Goal: Task Accomplishment & Management: Complete application form

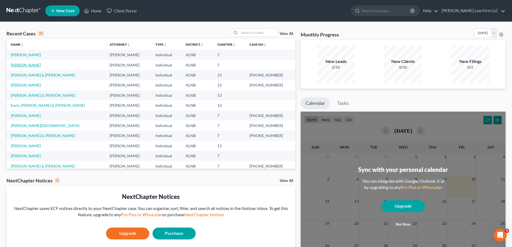
click at [24, 65] on link "[PERSON_NAME]" at bounding box center [26, 65] width 30 height 5
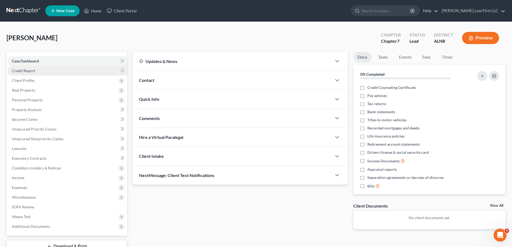
click at [27, 71] on span "Credit Report" at bounding box center [23, 70] width 23 height 5
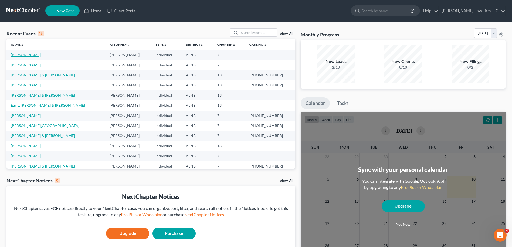
click at [24, 55] on link "[PERSON_NAME]" at bounding box center [26, 54] width 30 height 5
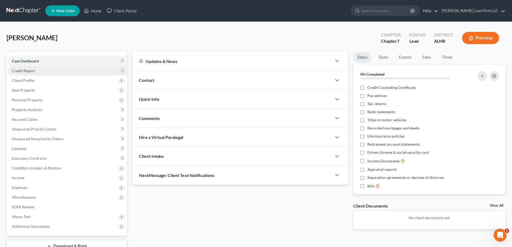
click at [28, 71] on span "Credit Report" at bounding box center [23, 70] width 23 height 5
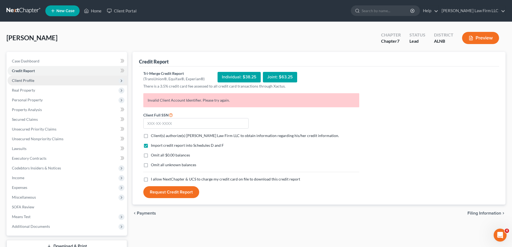
click at [26, 82] on span "Client Profile" at bounding box center [23, 80] width 22 height 5
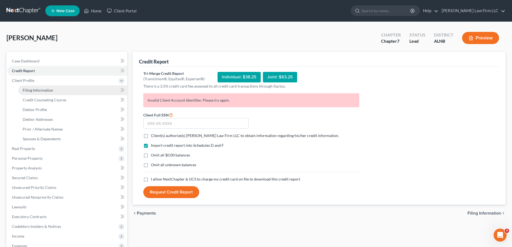
click at [34, 91] on span "Filing Information" at bounding box center [38, 90] width 30 height 5
select select "1"
select select "0"
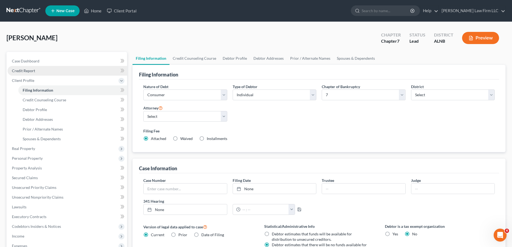
click at [39, 68] on link "Credit Report" at bounding box center [68, 71] width 120 height 10
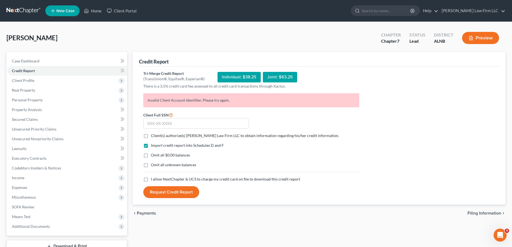
select select "1"
select select "0"
select select "1"
select select "0"
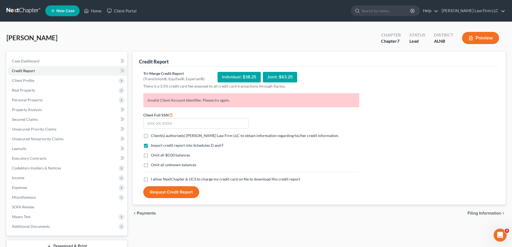
select select "0"
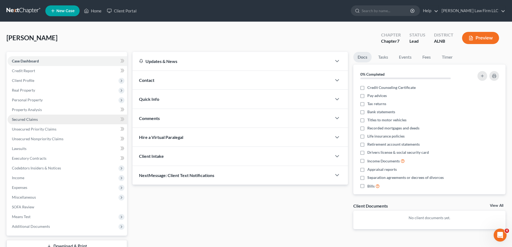
click at [39, 118] on link "Secured Claims" at bounding box center [68, 119] width 120 height 10
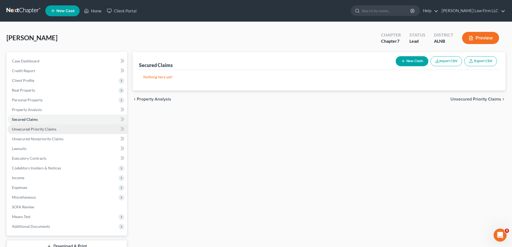
click at [40, 127] on span "Unsecured Priority Claims" at bounding box center [34, 129] width 45 height 5
click at [97, 10] on link "Home" at bounding box center [92, 11] width 23 height 10
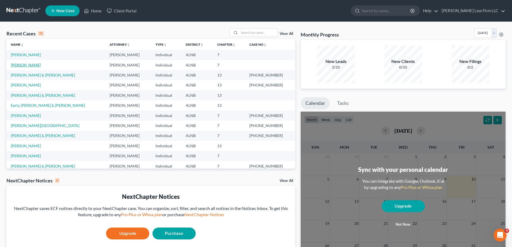
click at [24, 65] on link "[PERSON_NAME]" at bounding box center [26, 65] width 30 height 5
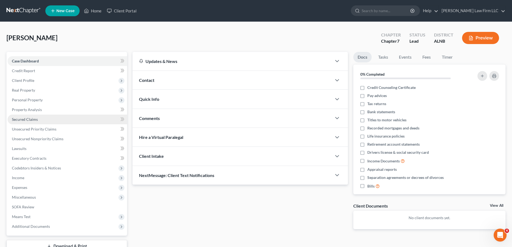
click at [32, 119] on span "Secured Claims" at bounding box center [25, 119] width 26 height 5
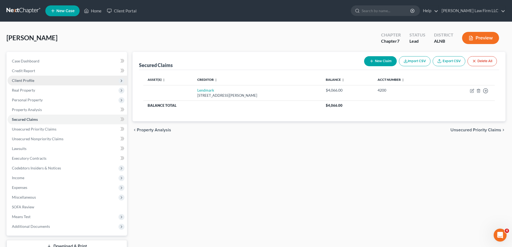
click at [28, 80] on span "Client Profile" at bounding box center [23, 80] width 22 height 5
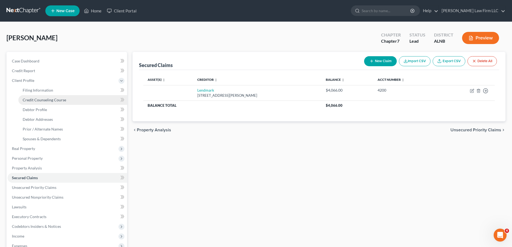
click at [43, 99] on span "Credit Counseling Course" at bounding box center [44, 99] width 43 height 5
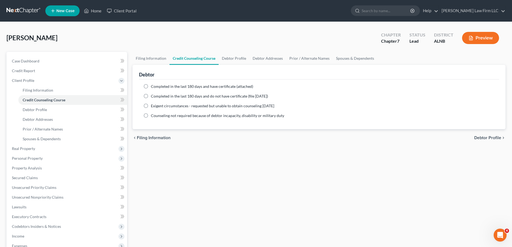
click at [151, 87] on label "Completed in the last 180 days and have certificate (attached)" at bounding box center [202, 86] width 102 height 5
click at [153, 87] on input "Completed in the last 180 days and have certificate (attached)" at bounding box center [155, 86] width 4 height 4
radio input "true"
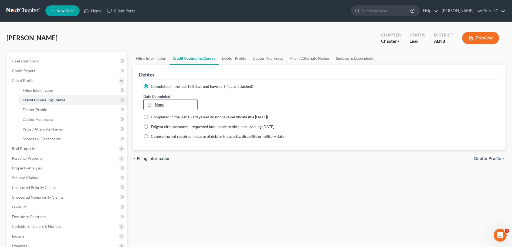
type input "[DATE]"
click at [163, 104] on link "[DATE]" at bounding box center [170, 104] width 53 height 10
click at [39, 109] on span "Debtor Profile" at bounding box center [35, 109] width 24 height 5
select select "0"
select select "1"
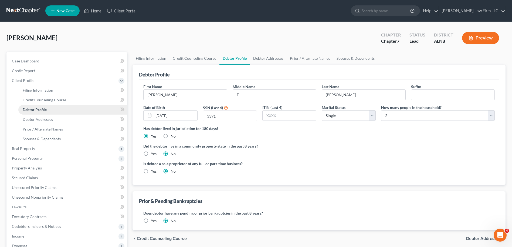
radio input "true"
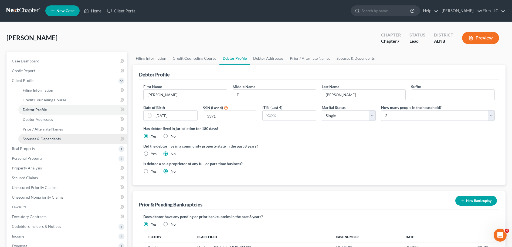
click at [41, 137] on span "Spouses & Dependents" at bounding box center [42, 138] width 38 height 5
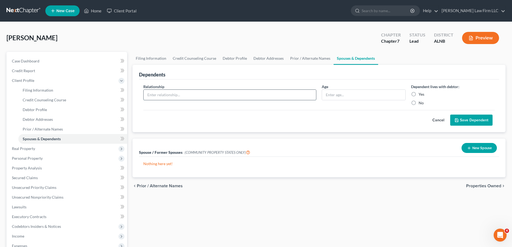
click at [161, 91] on input "text" at bounding box center [230, 95] width 172 height 10
type input "Daughter"
click at [347, 98] on input "text" at bounding box center [363, 95] width 83 height 10
type input "19"
click at [418, 94] on label "Yes" at bounding box center [421, 93] width 6 height 5
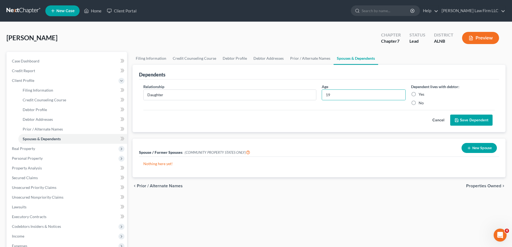
click at [421, 94] on input "Yes" at bounding box center [423, 93] width 4 height 4
radio input "true"
click at [458, 119] on icon "submit" at bounding box center [456, 119] width 3 height 3
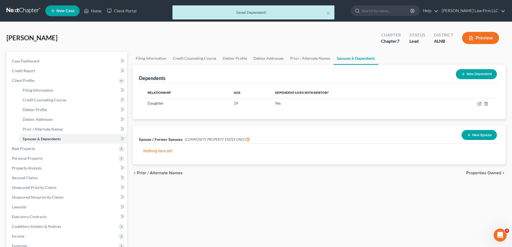
click at [470, 75] on button "New Dependent" at bounding box center [476, 74] width 41 height 10
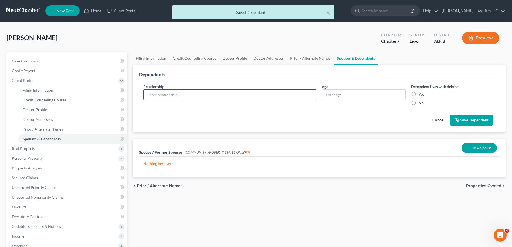
click at [182, 95] on input "text" at bounding box center [230, 95] width 172 height 10
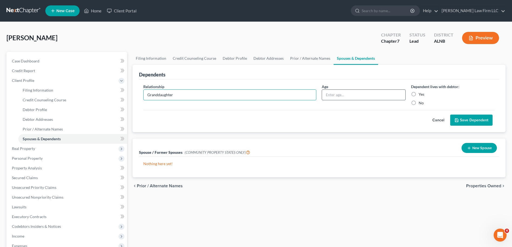
type input "Granddaughter"
click at [339, 95] on input "text" at bounding box center [363, 95] width 83 height 10
type input "3 months"
click at [418, 93] on label "Yes" at bounding box center [421, 93] width 6 height 5
click at [421, 93] on input "Yes" at bounding box center [423, 93] width 4 height 4
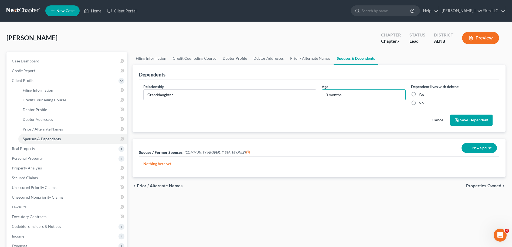
radio input "true"
click at [470, 119] on button "Save Dependent" at bounding box center [471, 119] width 42 height 11
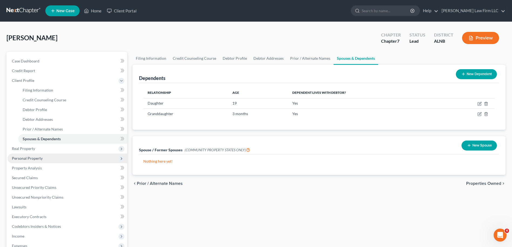
click at [34, 158] on span "Personal Property" at bounding box center [27, 158] width 31 height 5
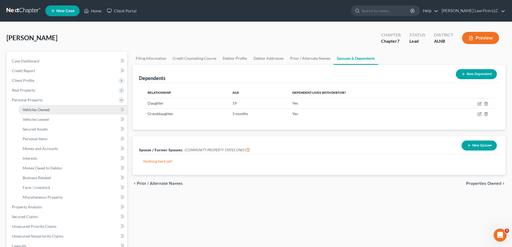
click at [52, 110] on link "Vehicles Owned" at bounding box center [72, 110] width 109 height 10
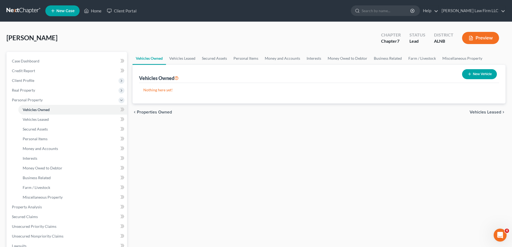
click at [475, 74] on button "New Vehicle" at bounding box center [479, 74] width 35 height 10
select select "0"
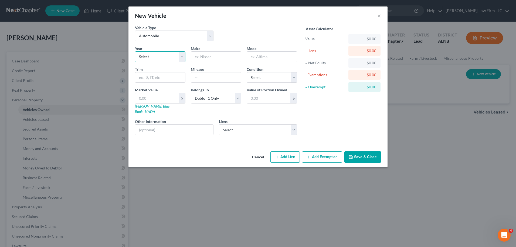
click at [184, 59] on select "Select 2026 2025 2024 2023 2022 2021 2020 2019 2018 2017 2016 2015 2014 2013 20…" at bounding box center [160, 56] width 50 height 11
select select "22"
click at [135, 51] on select "Select 2026 2025 2024 2023 2022 2021 2020 2019 2018 2017 2016 2015 2014 2013 20…" at bounding box center [160, 56] width 50 height 11
click at [206, 56] on input "text" at bounding box center [216, 57] width 50 height 10
type input "GMC"
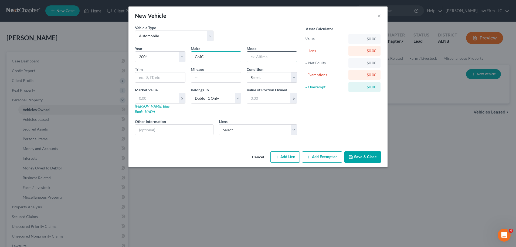
drag, startPoint x: 253, startPoint y: 60, endPoint x: 256, endPoint y: 58, distance: 4.0
click at [256, 58] on input "text" at bounding box center [272, 57] width 50 height 10
type input "Envoy"
click at [293, 80] on select "Select Excellent Very Good Good Fair Poor" at bounding box center [272, 77] width 50 height 11
select select "2"
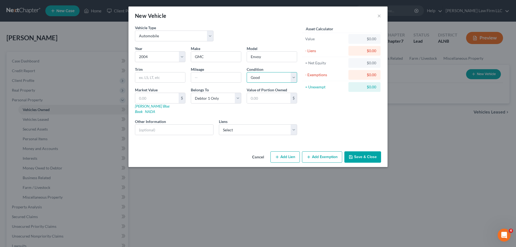
click at [247, 72] on select "Select Excellent Very Good Good Fair Poor" at bounding box center [272, 77] width 50 height 11
click at [155, 109] on link "NADA" at bounding box center [150, 111] width 10 height 5
click at [267, 98] on input "text" at bounding box center [268, 98] width 43 height 10
type input "1,750"
click at [365, 151] on button "Save & Close" at bounding box center [362, 156] width 37 height 11
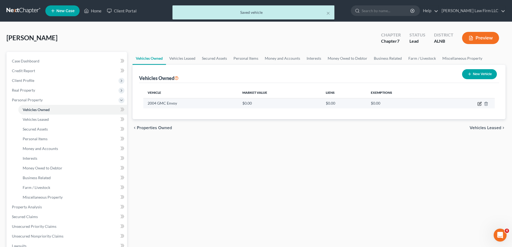
click at [478, 103] on icon "button" at bounding box center [479, 103] width 4 height 4
select select "0"
select select "22"
select select "2"
select select "0"
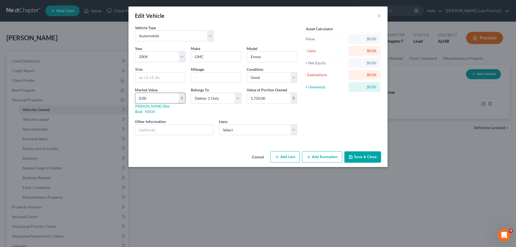
click at [148, 96] on input "0.00" at bounding box center [156, 98] width 43 height 10
type input "1"
type input "1.00"
type input "17"
type input "17.00"
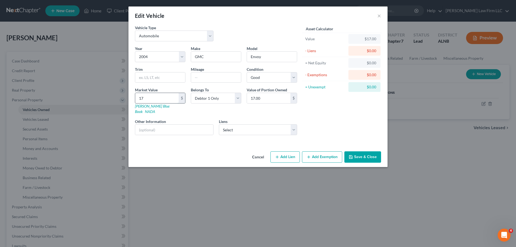
type input "175"
type input "175.00"
type input "1750"
type input "1,750.00"
type input "1,750"
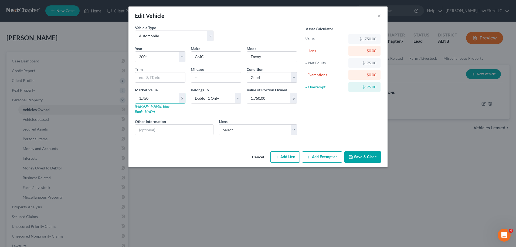
click at [357, 151] on button "Save & Close" at bounding box center [362, 156] width 37 height 11
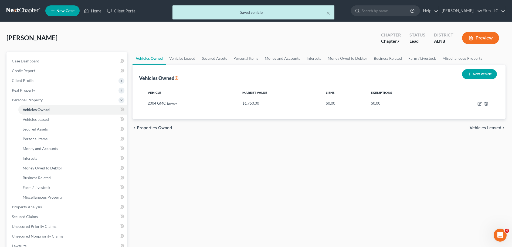
click at [472, 73] on button "New Vehicle" at bounding box center [479, 74] width 35 height 10
select select "0"
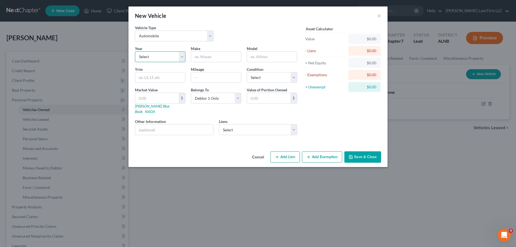
click at [182, 57] on select "Select 2026 2025 2024 2023 2022 2021 2020 2019 2018 2017 2016 2015 2014 2013 20…" at bounding box center [160, 56] width 50 height 11
select select "16"
click at [135, 51] on select "Select 2026 2025 2024 2023 2022 2021 2020 2019 2018 2017 2016 2015 2014 2013 20…" at bounding box center [160, 56] width 50 height 11
click at [201, 57] on input "text" at bounding box center [216, 57] width 50 height 10
type input "S"
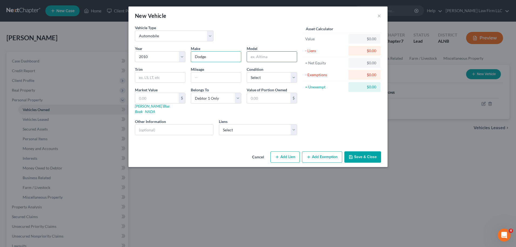
type input "Dodge"
click at [264, 59] on input "text" at bounding box center [272, 57] width 50 height 10
type input "Journey"
click at [261, 97] on input "text" at bounding box center [268, 98] width 43 height 10
click at [155, 101] on input "text" at bounding box center [156, 98] width 43 height 10
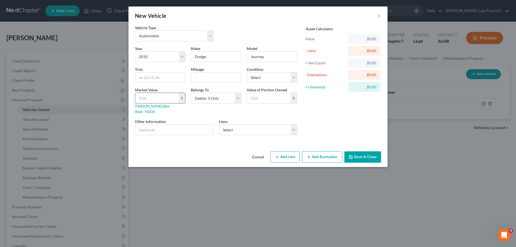
type input "5"
type input "5.00"
type input "50"
type input "50.00"
type input "500"
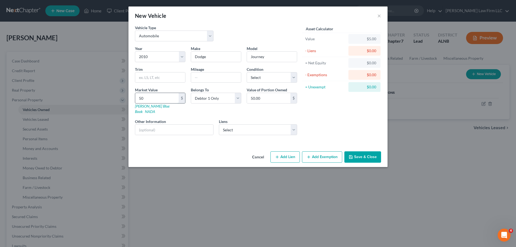
type input "500.00"
type input "1500"
type input "1,500.00"
type input "1,500"
click at [359, 151] on button "Save & Close" at bounding box center [362, 156] width 37 height 11
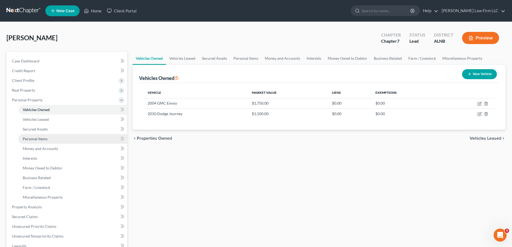
click at [49, 138] on link "Personal Items" at bounding box center [72, 139] width 109 height 10
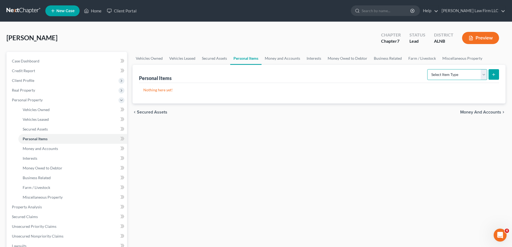
click at [483, 75] on select "Select Item Type Clothing Collectibles Of Value Electronics Firearms Household …" at bounding box center [457, 74] width 60 height 11
select select "clothing"
click at [428, 69] on select "Select Item Type Clothing Collectibles Of Value Electronics Firearms Household …" at bounding box center [457, 74] width 60 height 11
click at [494, 75] on icon "submit" at bounding box center [493, 74] width 4 height 4
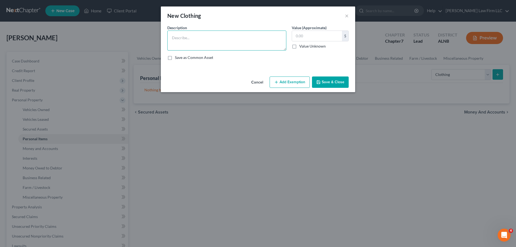
click at [191, 36] on textarea at bounding box center [226, 40] width 119 height 20
type textarea "Debtors Clothing"
click at [307, 35] on input "text" at bounding box center [317, 36] width 50 height 10
type input "200"
click at [329, 80] on button "Save & Close" at bounding box center [330, 81] width 37 height 11
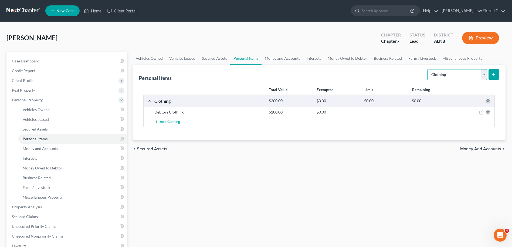
click at [482, 77] on select "Select Item Type Clothing Collectibles Of Value Electronics Firearms Household …" at bounding box center [457, 74] width 60 height 11
select select "jewelry"
click at [428, 69] on select "Select Item Type Clothing Collectibles Of Value Electronics Firearms Household …" at bounding box center [457, 74] width 60 height 11
click at [493, 75] on icon "submit" at bounding box center [493, 74] width 4 height 4
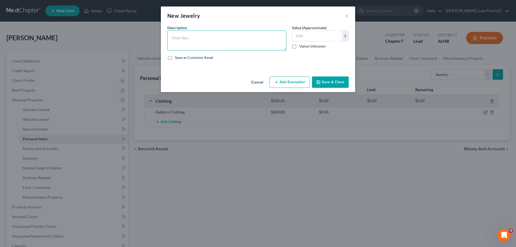
click at [190, 34] on textarea at bounding box center [226, 40] width 119 height 20
type textarea "Costume jewelry"
click at [309, 38] on input "text" at bounding box center [317, 36] width 50 height 10
type input "25"
click at [327, 80] on button "Save & Close" at bounding box center [330, 81] width 37 height 11
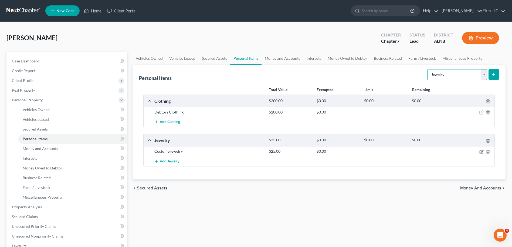
click at [484, 77] on select "Select Item Type Clothing Collectibles Of Value Electronics Firearms Household …" at bounding box center [457, 74] width 60 height 11
select select "pets"
click at [428, 69] on select "Select Item Type Clothing Collectibles Of Value Electronics Firearms Household …" at bounding box center [457, 74] width 60 height 11
click at [493, 77] on button "submit" at bounding box center [493, 74] width 11 height 11
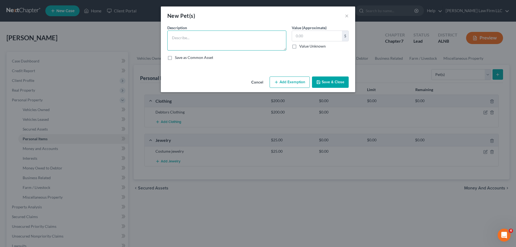
click at [202, 34] on textarea at bounding box center [226, 40] width 119 height 20
type textarea "1 cat and 1 dog"
click at [309, 39] on input "text" at bounding box center [317, 36] width 50 height 10
type input "100"
click at [328, 79] on button "Save & Close" at bounding box center [330, 81] width 37 height 11
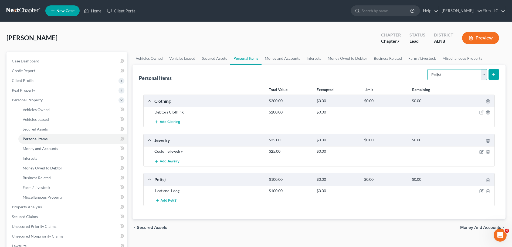
click at [483, 77] on select "Select Item Type Clothing Collectibles Of Value Electronics Firearms Household …" at bounding box center [457, 74] width 60 height 11
select select "household_goods"
click at [428, 69] on select "Select Item Type Clothing Collectibles Of Value Electronics Firearms Household …" at bounding box center [457, 74] width 60 height 11
click at [495, 76] on icon "submit" at bounding box center [493, 74] width 4 height 4
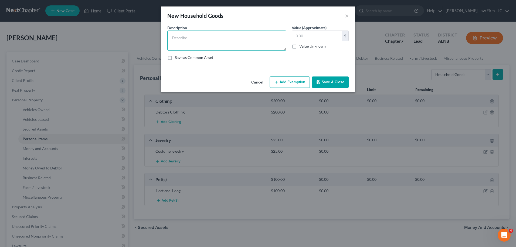
click at [192, 33] on textarea at bounding box center [226, 40] width 119 height 20
type textarea "Microwave, washer and dryer, 1 television, King size mattress and box springs"
click at [305, 38] on input "text" at bounding box center [317, 36] width 50 height 10
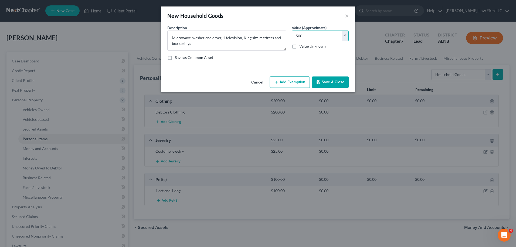
type input "500"
click at [330, 83] on button "Save & Close" at bounding box center [330, 81] width 37 height 11
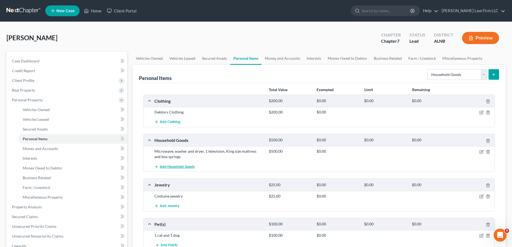
click at [178, 166] on span "Add Household Goods" at bounding box center [177, 166] width 35 height 4
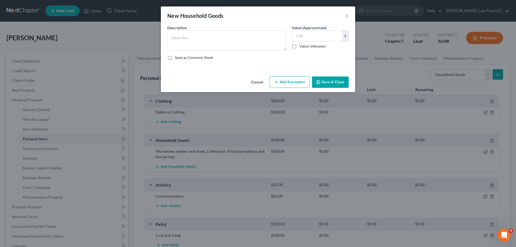
click at [329, 84] on button "Save & Close" at bounding box center [330, 81] width 37 height 11
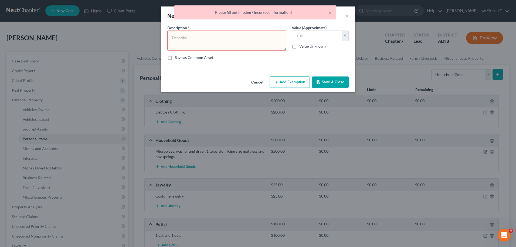
click at [262, 81] on button "Cancel" at bounding box center [257, 82] width 21 height 11
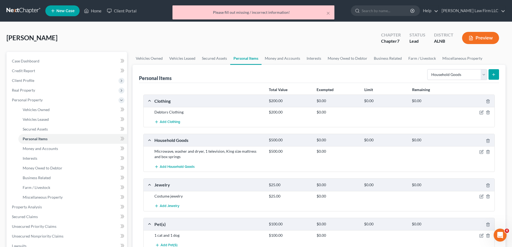
click at [495, 75] on icon "submit" at bounding box center [493, 74] width 4 height 4
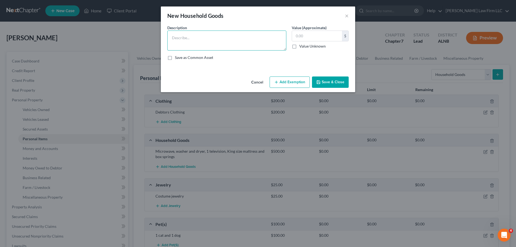
click at [201, 40] on textarea at bounding box center [226, 40] width 119 height 20
type textarea "Blood pressure cuff, potty chair and gas dryer"
click at [302, 38] on input "text" at bounding box center [317, 36] width 50 height 10
type input "100"
click at [327, 82] on button "Save & Close" at bounding box center [330, 81] width 37 height 11
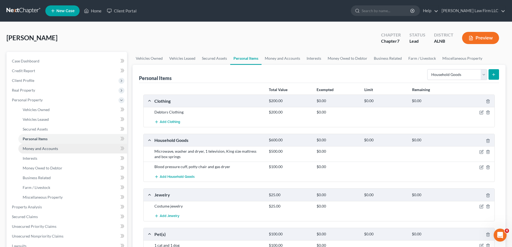
click at [47, 146] on span "Money and Accounts" at bounding box center [40, 148] width 35 height 5
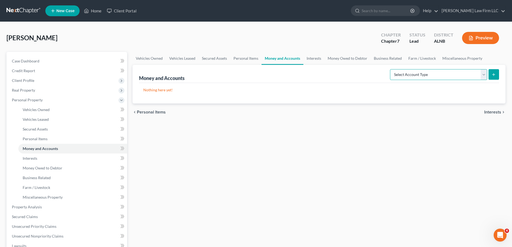
click at [483, 76] on select "Select Account Type Brokerage Cash on Hand Certificates of Deposit Checking Acc…" at bounding box center [438, 74] width 97 height 11
select select "cash_on_hand"
click at [391, 69] on select "Select Account Type Brokerage Cash on Hand Certificates of Deposit Checking Acc…" at bounding box center [438, 74] width 97 height 11
click at [495, 77] on button "submit" at bounding box center [493, 74] width 11 height 11
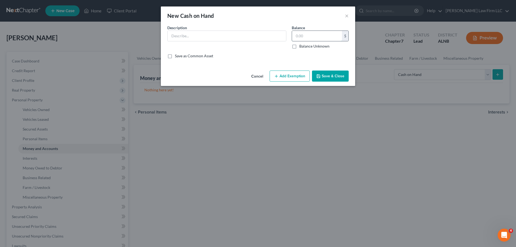
click at [311, 35] on input "text" at bounding box center [317, 36] width 50 height 10
type input "200"
drag, startPoint x: 327, startPoint y: 76, endPoint x: 220, endPoint y: 48, distance: 110.4
click at [211, 63] on div "New Cash on Hand × An exemption set must first be selected from the Filing Info…" at bounding box center [258, 45] width 194 height 79
click at [189, 36] on input "text" at bounding box center [227, 36] width 118 height 10
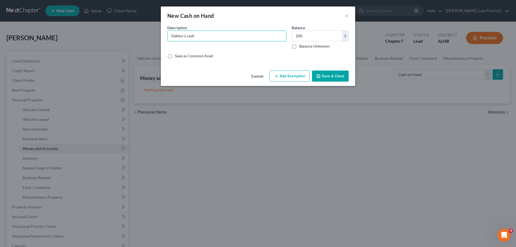
type input "Debtor's cash"
click at [330, 74] on button "Save & Close" at bounding box center [330, 75] width 37 height 11
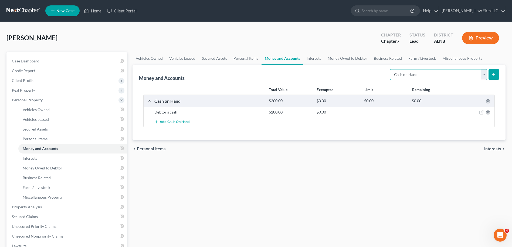
click at [483, 76] on select "Select Account Type Brokerage Cash on Hand Certificates of Deposit Checking Acc…" at bounding box center [438, 74] width 97 height 11
select select "checking"
click at [391, 69] on select "Select Account Type Brokerage Cash on Hand Certificates of Deposit Checking Acc…" at bounding box center [438, 74] width 97 height 11
click at [493, 73] on icon "submit" at bounding box center [493, 74] width 4 height 4
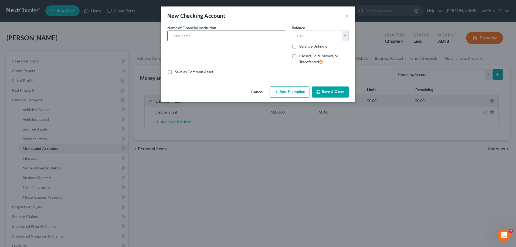
click at [203, 33] on input "text" at bounding box center [227, 36] width 118 height 10
type input "Peoples Bank of [US_STATE]"
click at [307, 37] on input "text" at bounding box center [317, 36] width 50 height 10
type input "20.02"
click at [325, 90] on button "Save & Close" at bounding box center [330, 91] width 37 height 11
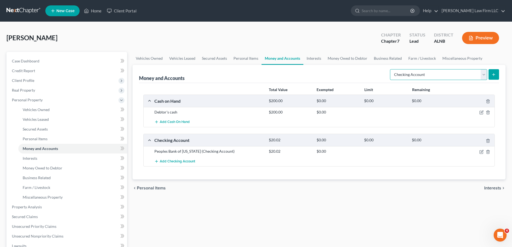
click at [483, 75] on select "Select Account Type Brokerage Cash on Hand Certificates of Deposit Checking Acc…" at bounding box center [438, 74] width 97 height 11
click at [391, 69] on select "Select Account Type Brokerage Cash on Hand Certificates of Deposit Checking Acc…" at bounding box center [438, 74] width 97 height 11
click at [492, 74] on icon "submit" at bounding box center [493, 74] width 4 height 4
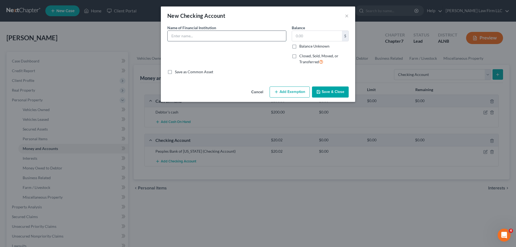
click at [191, 34] on input "text" at bounding box center [227, 36] width 118 height 10
type input "Peoples Bank of [US_STATE]"
click at [309, 36] on input "20.02" at bounding box center [317, 36] width 50 height 10
type input "2"
type input "2,500"
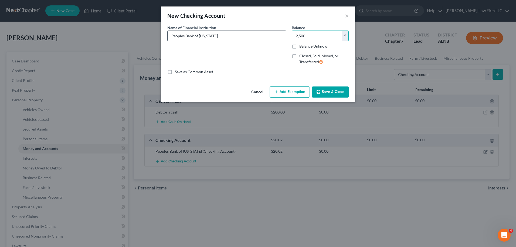
click at [223, 38] on input "Peoples Bank of [US_STATE]" at bounding box center [227, 36] width 118 height 10
type input "Peoples Bank of [US_STATE] - Representative [PERSON_NAME] account for daughter"
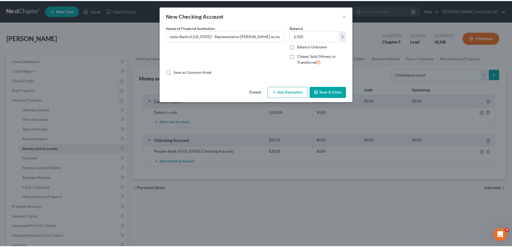
scroll to position [0, 0]
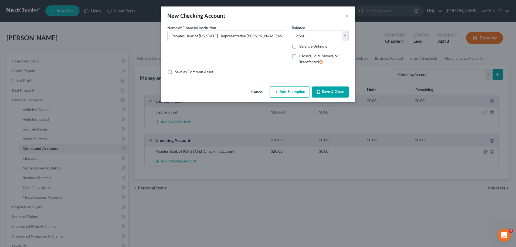
click at [329, 91] on button "Save & Close" at bounding box center [330, 91] width 37 height 11
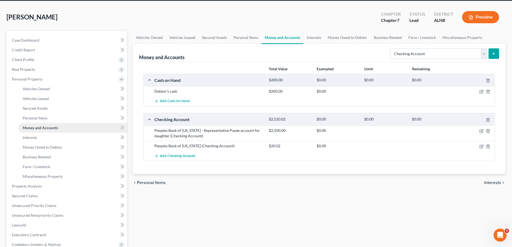
scroll to position [27, 0]
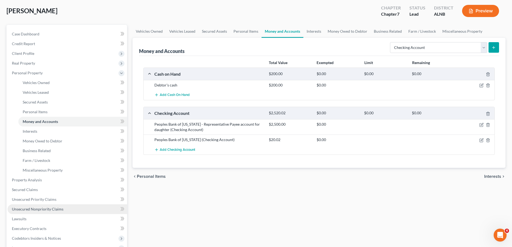
click at [40, 209] on span "Unsecured Nonpriority Claims" at bounding box center [38, 208] width 52 height 5
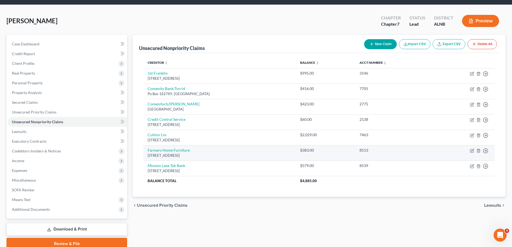
scroll to position [40, 0]
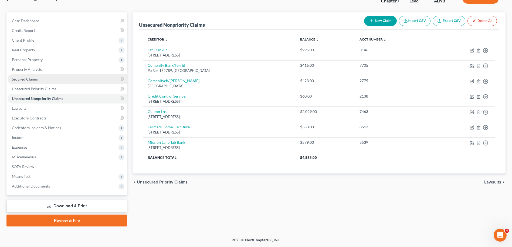
click at [35, 79] on span "Secured Claims" at bounding box center [25, 79] width 26 height 5
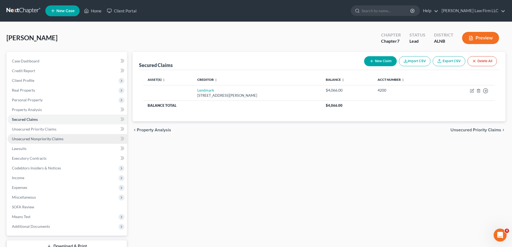
click at [47, 139] on span "Unsecured Nonpriority Claims" at bounding box center [38, 138] width 52 height 5
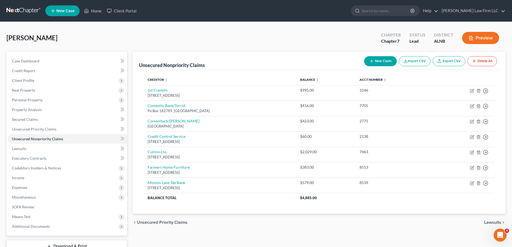
click at [383, 59] on button "New Claim" at bounding box center [380, 61] width 33 height 10
select select "0"
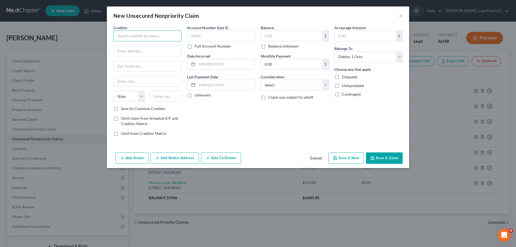
click at [160, 33] on input "text" at bounding box center [147, 35] width 68 height 11
type input "Torrid"
drag, startPoint x: 135, startPoint y: 53, endPoint x: 135, endPoint y: 47, distance: 6.0
click at [135, 48] on input "text" at bounding box center [148, 51] width 68 height 10
paste input "Comenity [GEOGRAPHIC_DATA]-2273"
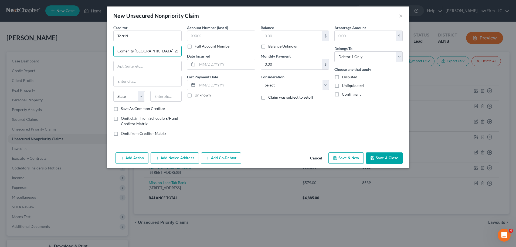
scroll to position [0, 39]
click at [118, 49] on input "Comenity [GEOGRAPHIC_DATA]-2273" at bounding box center [148, 51] width 68 height 10
type input "c/o Comenity [GEOGRAPHIC_DATA]-2273"
click at [131, 65] on input "text" at bounding box center [148, 66] width 68 height 10
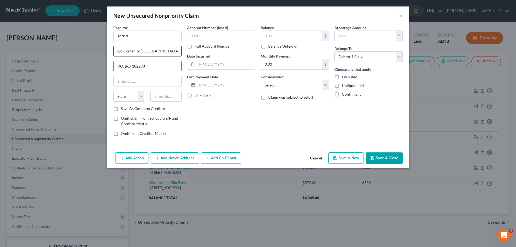
type input "P.O. Box 182273"
click at [149, 50] on input "c/o Comenity [GEOGRAPHIC_DATA]-2273" at bounding box center [148, 51] width 68 height 10
type input "c/o Comenity Bank Columbus, [GEOGRAPHIC_DATA], 43218-2273"
click at [138, 81] on input "text" at bounding box center [148, 81] width 68 height 10
type input "Columbus"
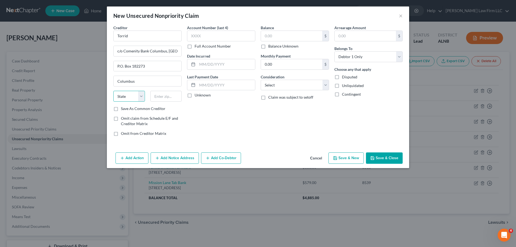
click at [142, 97] on select "State [US_STATE] AK AR AZ CA CO CT DE DC [GEOGRAPHIC_DATA] [GEOGRAPHIC_DATA] GU…" at bounding box center [129, 96] width 32 height 11
select select "36"
click at [113, 91] on select "State [US_STATE] AK AR AZ CA CO CT DE DC [GEOGRAPHIC_DATA] [GEOGRAPHIC_DATA] GU…" at bounding box center [129, 96] width 32 height 11
click at [168, 50] on input "c/o Comenity Bank Columbus, [GEOGRAPHIC_DATA], 43218-2273" at bounding box center [148, 51] width 68 height 10
type input "c/o Comenity Bank 43218-2273"
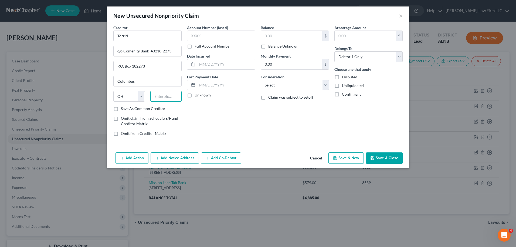
click at [165, 98] on input "text" at bounding box center [166, 96] width 32 height 11
type input "43218-2273"
drag, startPoint x: 293, startPoint y: 27, endPoint x: 292, endPoint y: 31, distance: 3.9
click at [292, 31] on div "Balance $ Balance Unknown Balance Undetermined $ Balance Unknown" at bounding box center [295, 37] width 68 height 24
click at [268, 47] on label "Balance Unknown" at bounding box center [283, 45] width 30 height 5
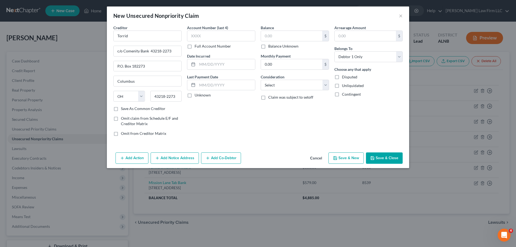
click at [270, 47] on input "Balance Unknown" at bounding box center [272, 45] width 4 height 4
checkbox input "true"
type input "0.00"
click at [121, 109] on label "Save As Common Creditor" at bounding box center [143, 108] width 45 height 5
click at [123, 109] on input "Save As Common Creditor" at bounding box center [125, 108] width 4 height 4
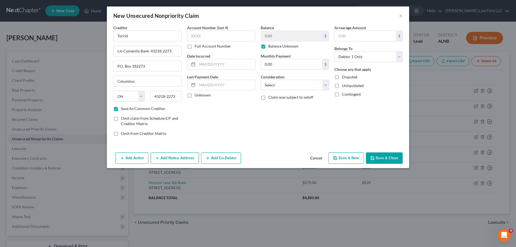
click at [378, 156] on button "Save & Close" at bounding box center [384, 157] width 37 height 11
checkbox input "false"
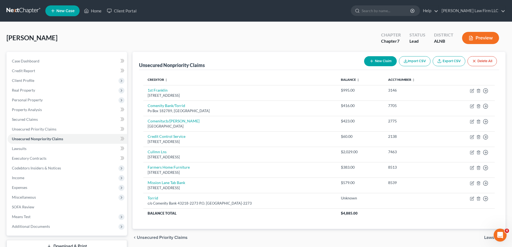
click at [381, 59] on button "New Claim" at bounding box center [380, 61] width 33 height 10
select select "0"
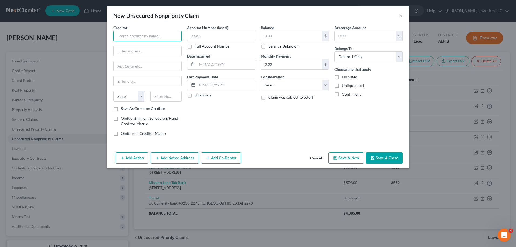
click at [156, 36] on input "text" at bounding box center [147, 35] width 68 height 11
type input "[PERSON_NAME] Beauty Supply"
click at [130, 53] on input "text" at bounding box center [148, 51] width 68 height 10
type input "[STREET_ADDRESS]"
click at [126, 67] on input "text" at bounding box center [148, 66] width 68 height 10
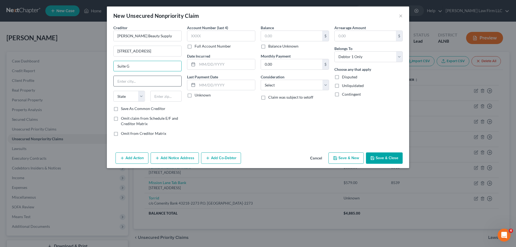
type input "Suite G"
click at [130, 79] on input "text" at bounding box center [148, 81] width 68 height 10
type input "[PERSON_NAME]"
click at [142, 95] on select "State [US_STATE] AK AR AZ CA CO CT DE DC [GEOGRAPHIC_DATA] [GEOGRAPHIC_DATA] GU…" at bounding box center [129, 96] width 32 height 11
select select "25"
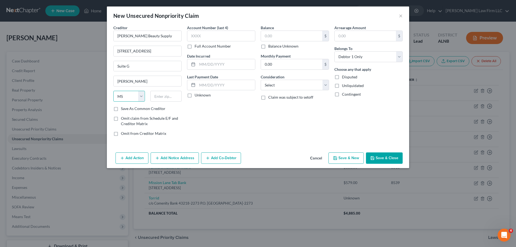
click at [113, 91] on select "State [US_STATE] AK AR AZ CA CO CT DE DC [GEOGRAPHIC_DATA] [GEOGRAPHIC_DATA] GU…" at bounding box center [129, 96] width 32 height 11
click at [163, 93] on input "text" at bounding box center [166, 96] width 32 height 11
type input "39211"
click at [268, 46] on label "Balance Unknown" at bounding box center [283, 45] width 30 height 5
click at [270, 46] on input "Balance Unknown" at bounding box center [272, 45] width 4 height 4
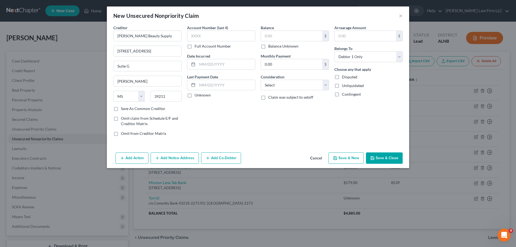
checkbox input "true"
type input "0.00"
drag, startPoint x: 383, startPoint y: 157, endPoint x: 378, endPoint y: 155, distance: 5.3
click at [383, 157] on button "Save & Close" at bounding box center [384, 157] width 37 height 11
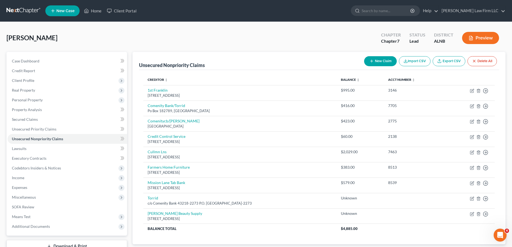
click at [382, 58] on button "New Claim" at bounding box center [380, 61] width 33 height 10
select select "0"
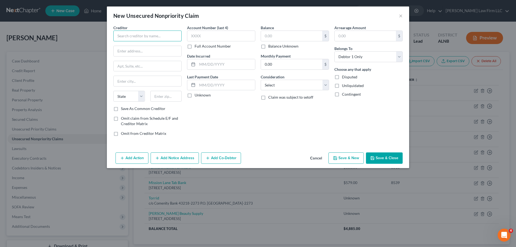
click at [150, 35] on input "text" at bounding box center [147, 35] width 68 height 11
type input "Credit One Bank"
paste input "Credit One Bank P.O. [GEOGRAPHIC_DATA]-8873"
click at [134, 50] on input "Credit One Bank P.O. [GEOGRAPHIC_DATA]-8873" at bounding box center [148, 51] width 68 height 10
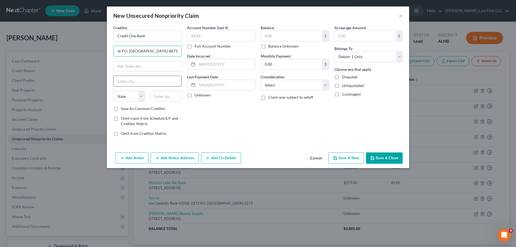
type input "Credit One Bank P.O. [GEOGRAPHIC_DATA]-8873"
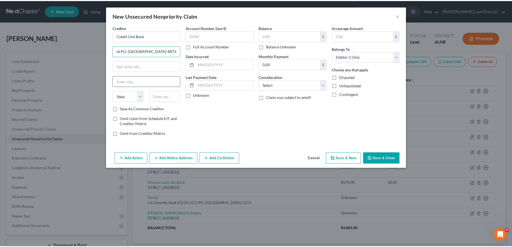
scroll to position [0, 0]
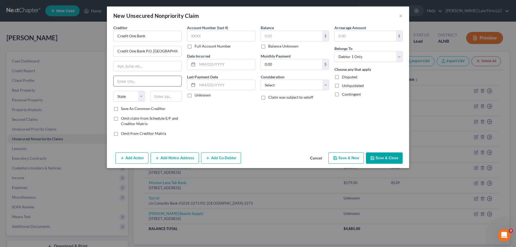
click at [131, 79] on input "text" at bounding box center [148, 81] width 68 height 10
type input "[GEOGRAPHIC_DATA]"
click at [139, 98] on select "State [US_STATE] AK AR AZ CA CO CT DE DC [GEOGRAPHIC_DATA] [GEOGRAPHIC_DATA] GU…" at bounding box center [129, 96] width 32 height 11
select select "31"
click at [113, 91] on select "State [US_STATE] AK AR AZ CA CO CT DE DC [GEOGRAPHIC_DATA] [GEOGRAPHIC_DATA] GU…" at bounding box center [129, 96] width 32 height 11
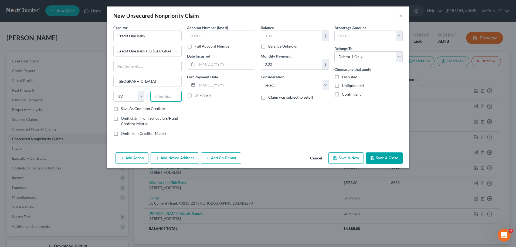
click at [163, 98] on input "text" at bounding box center [166, 96] width 32 height 11
click at [129, 63] on input "text" at bounding box center [148, 66] width 68 height 10
click at [116, 50] on input "Credit One Bank P.O. [GEOGRAPHIC_DATA]-8873" at bounding box center [148, 51] width 68 height 10
type input "P.O. Box 98873 89193-8873"
click at [162, 98] on input "text" at bounding box center [166, 96] width 32 height 11
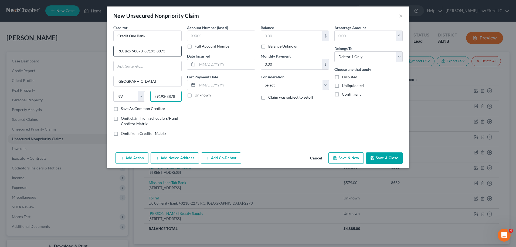
type input "89193-8878"
click at [168, 52] on input "P.O. Box 98873 89193-8873" at bounding box center [148, 51] width 68 height 10
type input "P.O. Box 98873"
click at [178, 98] on input "89193-8878" at bounding box center [166, 96] width 32 height 11
type input "89193-8873"
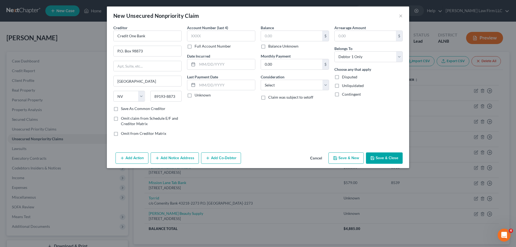
click at [268, 46] on label "Balance Unknown" at bounding box center [283, 45] width 30 height 5
click at [270, 46] on input "Balance Unknown" at bounding box center [272, 45] width 4 height 4
checkbox input "true"
type input "0.00"
click at [382, 158] on button "Save & Close" at bounding box center [384, 157] width 37 height 11
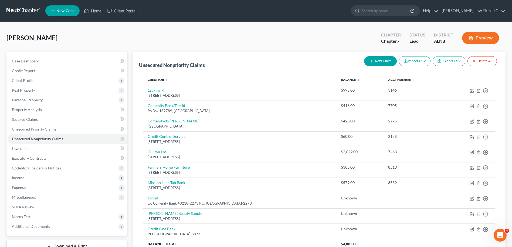
click at [372, 62] on icon "button" at bounding box center [371, 61] width 4 height 4
select select "0"
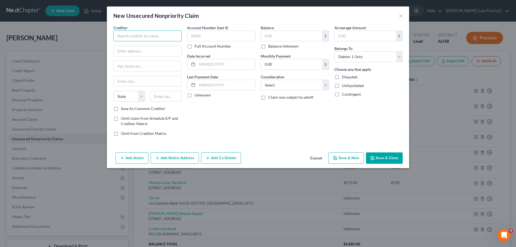
click at [139, 35] on input "text" at bounding box center [147, 35] width 68 height 11
type input "Cash Express LLC"
click at [134, 51] on input "text" at bounding box center [148, 51] width 68 height 10
type input "[STREET_ADDRESS]"
click at [144, 81] on input "text" at bounding box center [148, 81] width 68 height 10
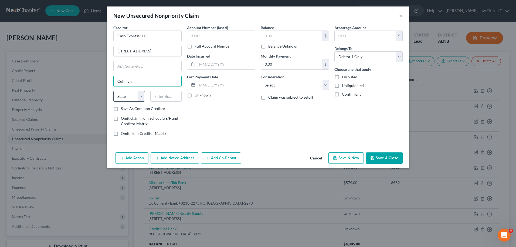
type input "Cullman"
click at [119, 94] on select "State [US_STATE] AK AR AZ CA CO CT DE DC [GEOGRAPHIC_DATA] [GEOGRAPHIC_DATA] GU…" at bounding box center [129, 96] width 32 height 11
select select "0"
click at [113, 91] on select "State [US_STATE] AK AR AZ CA CO CT DE DC [GEOGRAPHIC_DATA] [GEOGRAPHIC_DATA] GU…" at bounding box center [129, 96] width 32 height 11
click at [163, 96] on input "text" at bounding box center [166, 96] width 32 height 11
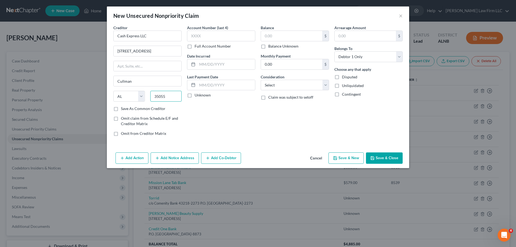
type input "35055"
click at [268, 47] on label "Balance Unknown" at bounding box center [283, 45] width 30 height 5
click at [270, 47] on input "Balance Unknown" at bounding box center [272, 45] width 4 height 4
checkbox input "true"
type input "0.00"
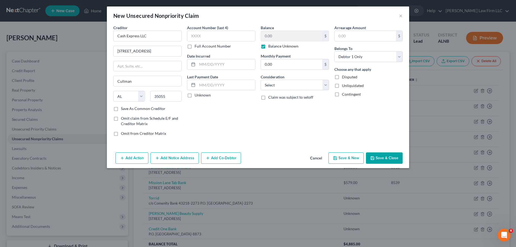
click at [392, 159] on button "Save & Close" at bounding box center [384, 157] width 37 height 11
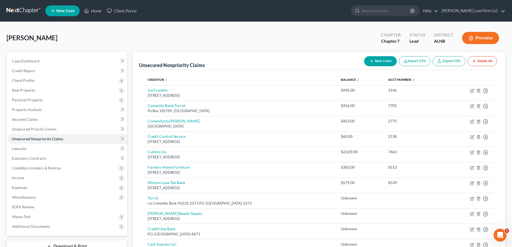
click at [369, 63] on button "New Claim" at bounding box center [380, 61] width 33 height 10
select select "0"
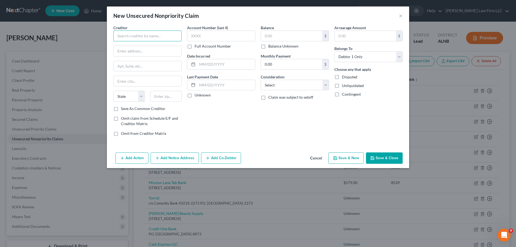
drag, startPoint x: 131, startPoint y: 31, endPoint x: 132, endPoint y: 35, distance: 3.9
click at [132, 34] on input "text" at bounding box center [147, 35] width 68 height 11
type input "[GEOGRAPHIC_DATA]"
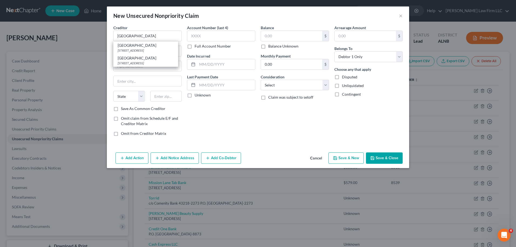
click at [108, 51] on div "Creditor * [GEOGRAPHIC_DATA] [GEOGRAPHIC_DATA] [STREET_ADDRESS][GEOGRAPHIC_DATA…" at bounding box center [258, 87] width 302 height 125
click at [127, 53] on input "text" at bounding box center [148, 51] width 68 height 10
type input "[STREET_ADDRESS][US_STATE]"
type input "Cullman"
select select "0"
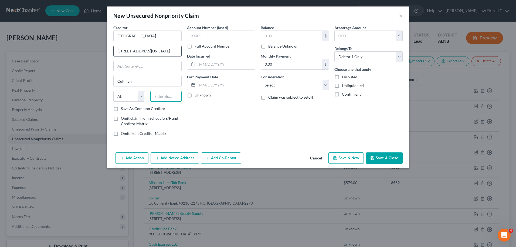
type input "35058"
click at [325, 85] on select "Select Cable / Satellite Services Collection Agency Credit Card Debt Debt Couns…" at bounding box center [295, 85] width 68 height 11
select select "9"
click at [261, 80] on select "Select Cable / Satellite Services Collection Agency Credit Card Debt Debt Couns…" at bounding box center [295, 85] width 68 height 11
click at [279, 36] on input "text" at bounding box center [291, 36] width 61 height 10
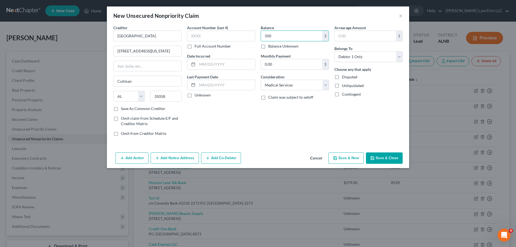
click at [378, 155] on button "Save & Close" at bounding box center [384, 157] width 37 height 11
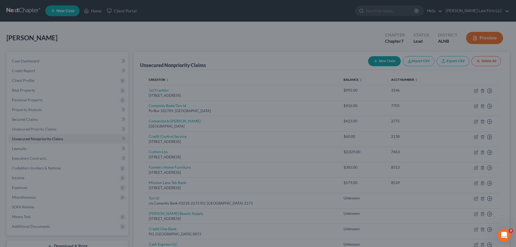
type input "500.00"
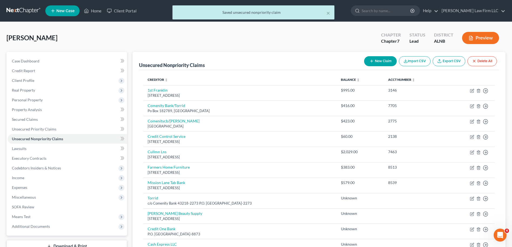
click at [378, 60] on button "New Claim" at bounding box center [380, 61] width 33 height 10
select select "0"
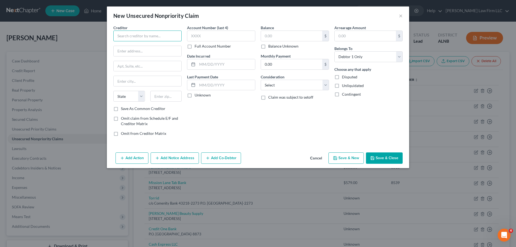
click at [148, 35] on input "text" at bounding box center [147, 35] width 68 height 11
type input "[US_STATE] Valley Pain Consultants"
click at [124, 54] on input "text" at bounding box center [148, 51] width 68 height 10
paste input "[STREET_ADDRESS]"
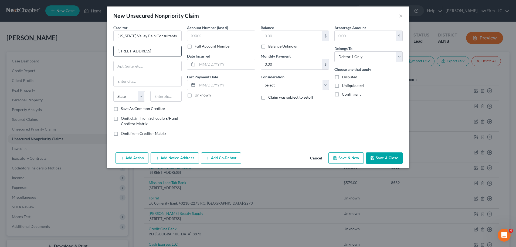
click at [141, 54] on input "[STREET_ADDRESS]" at bounding box center [148, 51] width 68 height 10
type input "[STREET_ADDRESS]"
click at [154, 68] on input "text" at bounding box center [148, 66] width 68 height 10
type input "[GEOGRAPHIC_DATA]"
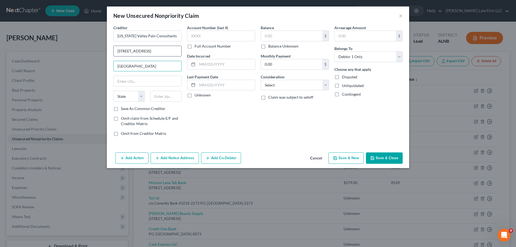
click at [154, 51] on input "[STREET_ADDRESS]" at bounding box center [148, 51] width 68 height 10
type input "[STREET_ADDRESS]"
click at [166, 67] on input "[GEOGRAPHIC_DATA]" at bounding box center [148, 66] width 68 height 10
type input "[GEOGRAPHIC_DATA]"
click at [132, 83] on input "text" at bounding box center [148, 81] width 68 height 10
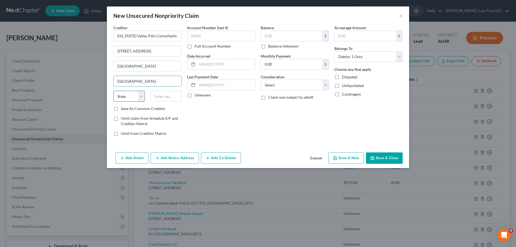
type input "[GEOGRAPHIC_DATA]"
click at [138, 97] on select "State [US_STATE] AK AR AZ CA CO CT DE DC [GEOGRAPHIC_DATA] [GEOGRAPHIC_DATA] GU…" at bounding box center [129, 96] width 32 height 11
select select "0"
click at [113, 91] on select "State [US_STATE] AK AR AZ CA CO CT DE DC [GEOGRAPHIC_DATA] [GEOGRAPHIC_DATA] GU…" at bounding box center [129, 96] width 32 height 11
click at [163, 98] on input "text" at bounding box center [166, 96] width 32 height 11
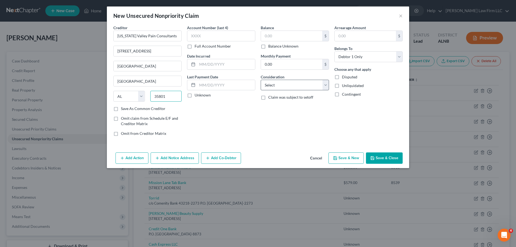
type input "35801"
click at [326, 87] on select "Select Cable / Satellite Services Collection Agency Credit Card Debt Debt Couns…" at bounding box center [295, 85] width 68 height 11
select select "9"
click at [261, 80] on select "Select Cable / Satellite Services Collection Agency Credit Card Debt Debt Couns…" at bounding box center [295, 85] width 68 height 11
click at [281, 36] on input "text" at bounding box center [291, 36] width 61 height 10
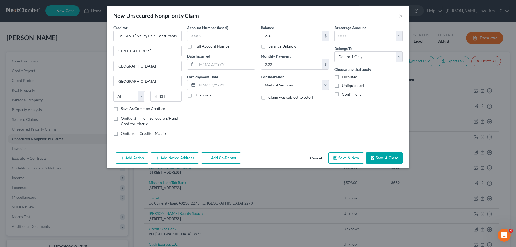
click at [385, 159] on button "Save & Close" at bounding box center [384, 157] width 37 height 11
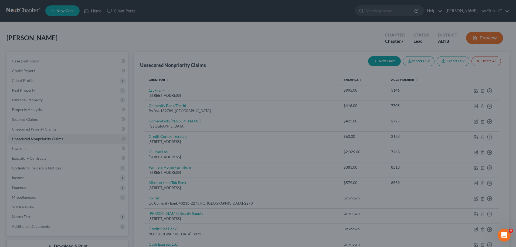
type input "200.00"
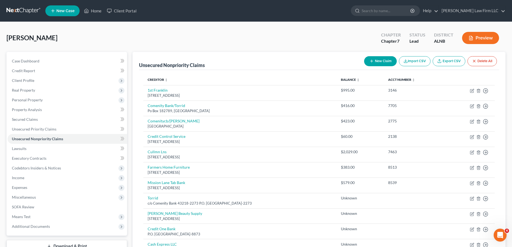
click at [373, 60] on button "New Claim" at bounding box center [380, 61] width 33 height 10
select select "0"
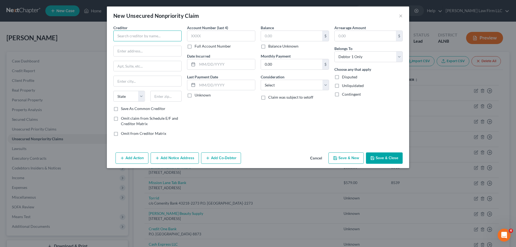
click at [130, 36] on input "text" at bounding box center [147, 35] width 68 height 11
type input "[GEOGRAPHIC_DATA]"
click at [133, 49] on div "[STREET_ADDRESS][PERSON_NAME]" at bounding box center [146, 50] width 56 height 5
type input "[STREET_ADDRESS][PERSON_NAME]"
type input "[GEOGRAPHIC_DATA]"
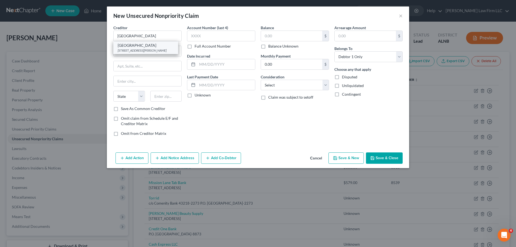
select select "0"
type input "35801"
click at [324, 84] on select "Select Cable / Satellite Services Collection Agency Credit Card Debt Debt Couns…" at bounding box center [295, 85] width 68 height 11
select select "9"
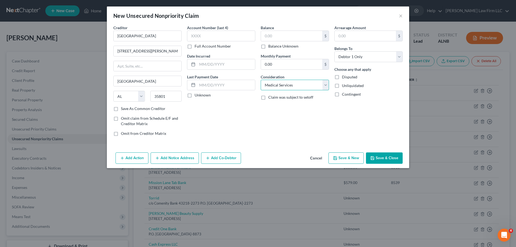
click at [261, 80] on select "Select Cable / Satellite Services Collection Agency Credit Card Debt Debt Couns…" at bounding box center [295, 85] width 68 height 11
click at [279, 32] on input "text" at bounding box center [291, 36] width 61 height 10
click at [389, 161] on button "Save & Close" at bounding box center [384, 157] width 37 height 11
type input "250.00"
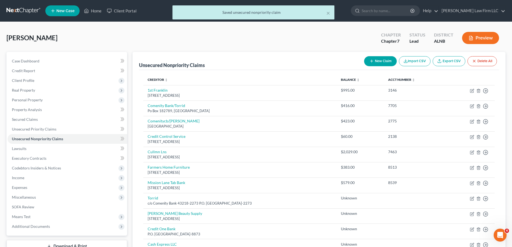
click at [378, 60] on button "New Claim" at bounding box center [380, 61] width 33 height 10
select select "0"
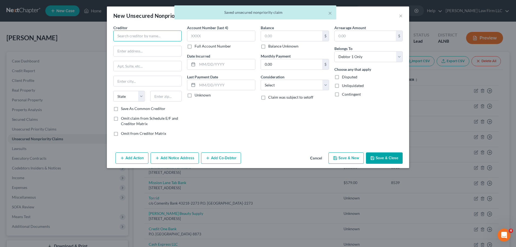
click at [126, 38] on input "text" at bounding box center [147, 35] width 68 height 11
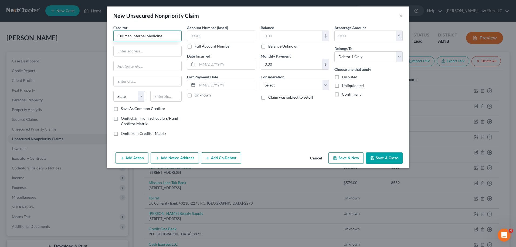
type input "Cullman Internal Medicine"
paste input "[STREET_ADDRESS][US_STATE]"
click at [137, 52] on input "[STREET_ADDRESS][US_STATE]" at bounding box center [148, 51] width 68 height 10
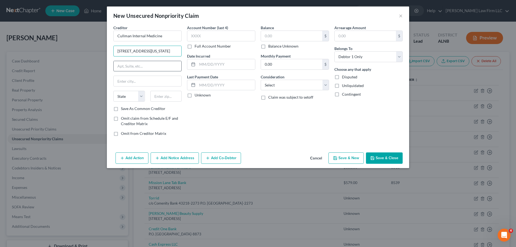
type input "[STREET_ADDRESS][US_STATE]"
click at [124, 68] on input "text" at bounding box center [148, 66] width 68 height 10
type input "Suite 300"
click at [130, 80] on input "text" at bounding box center [148, 81] width 68 height 10
type input "Cullman"
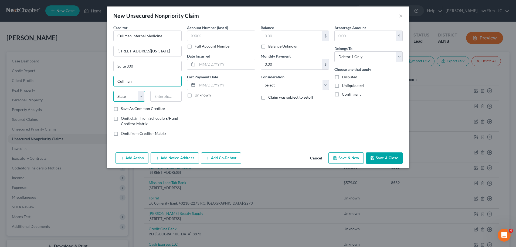
click at [141, 98] on select "State [US_STATE] AK AR AZ CA CO CT DE DC [GEOGRAPHIC_DATA] [GEOGRAPHIC_DATA] GU…" at bounding box center [129, 96] width 32 height 11
select select "0"
click at [113, 91] on select "State [US_STATE] AK AR AZ CA CO CT DE DC [GEOGRAPHIC_DATA] [GEOGRAPHIC_DATA] GU…" at bounding box center [129, 96] width 32 height 11
click at [162, 97] on input "text" at bounding box center [166, 96] width 32 height 11
type input "35058"
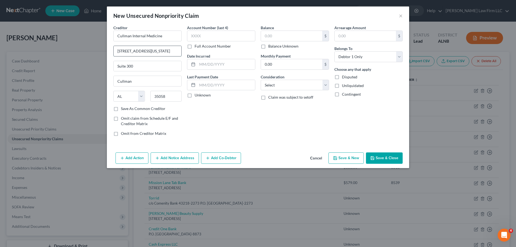
click at [172, 49] on input "[STREET_ADDRESS][US_STATE]" at bounding box center [148, 51] width 68 height 10
type input "[STREET_ADDRESS][US_STATE]"
click at [326, 88] on select "Select Cable / Satellite Services Collection Agency Credit Card Debt Debt Couns…" at bounding box center [295, 85] width 68 height 11
select select "9"
click at [261, 80] on select "Select Cable / Satellite Services Collection Agency Credit Card Debt Debt Couns…" at bounding box center [295, 85] width 68 height 11
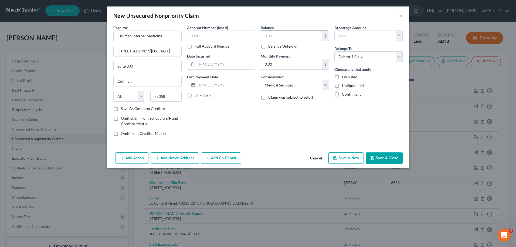
click at [277, 33] on input "text" at bounding box center [291, 36] width 61 height 10
click at [388, 159] on button "Save & Close" at bounding box center [384, 157] width 37 height 11
type input "250.00"
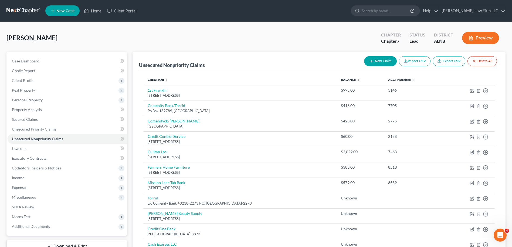
click at [378, 60] on button "New Claim" at bounding box center [380, 61] width 33 height 10
select select "0"
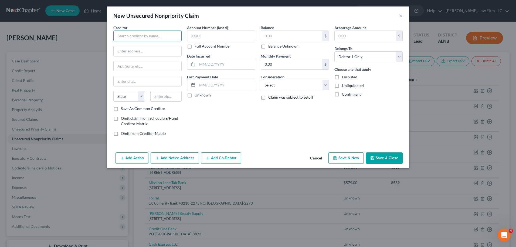
click at [144, 37] on input "text" at bounding box center [147, 35] width 68 height 11
type input "CashApp"
click at [127, 51] on input "text" at bounding box center [148, 51] width 68 height 10
paste input "[STREET_ADDRESS]"
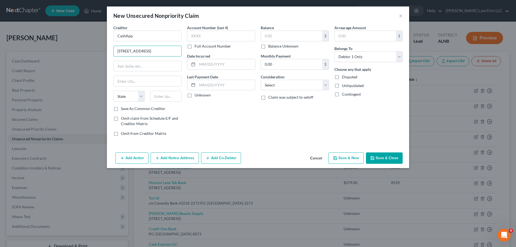
drag, startPoint x: 134, startPoint y: 51, endPoint x: 148, endPoint y: 43, distance: 16.3
click at [135, 51] on input "[STREET_ADDRESS]" at bounding box center [148, 51] width 68 height 10
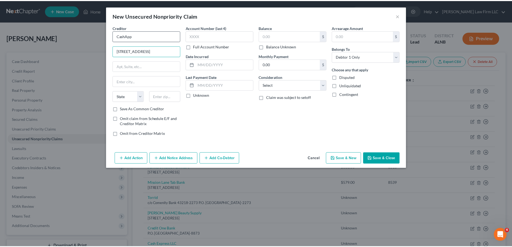
scroll to position [0, 0]
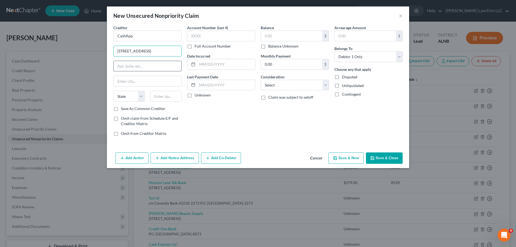
type input "[STREET_ADDRESS]"
click at [132, 66] on input "text" at bounding box center [148, 66] width 68 height 10
type input "Suite 600"
click at [127, 81] on input "text" at bounding box center [148, 81] width 68 height 10
type input "[GEOGRAPHIC_DATA]"
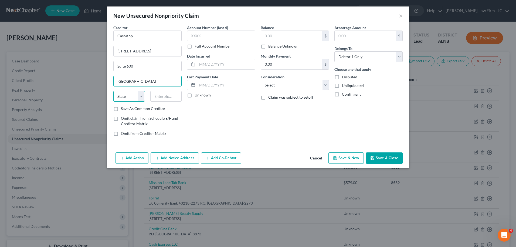
click at [141, 98] on select "State [US_STATE] AK AR AZ CA CO CT DE DC [GEOGRAPHIC_DATA] [GEOGRAPHIC_DATA] GU…" at bounding box center [129, 96] width 32 height 11
select select "4"
click at [113, 91] on select "State [US_STATE] AK AR AZ CA CO CT DE DC [GEOGRAPHIC_DATA] [GEOGRAPHIC_DATA] GU…" at bounding box center [129, 96] width 32 height 11
click at [161, 51] on input "[STREET_ADDRESS]" at bounding box center [148, 51] width 68 height 10
type input "[STREET_ADDRESS]"
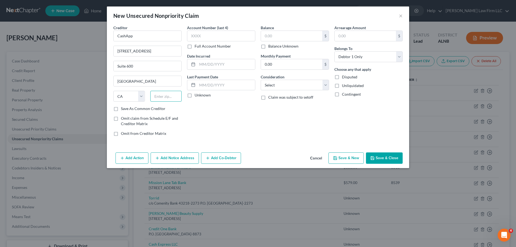
click at [161, 96] on input "text" at bounding box center [166, 96] width 32 height 11
type input "94612"
click at [281, 36] on input "text" at bounding box center [291, 36] width 61 height 10
type input "979.72"
click at [325, 85] on select "Select Cable / Satellite Services Collection Agency Credit Card Debt Debt Couns…" at bounding box center [295, 85] width 68 height 11
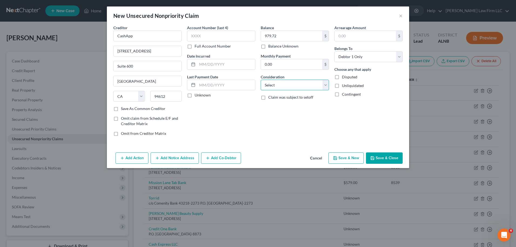
select select "2"
click at [261, 80] on select "Select Cable / Satellite Services Collection Agency Credit Card Debt Debt Couns…" at bounding box center [295, 85] width 68 height 11
click at [383, 154] on button "Save & Close" at bounding box center [384, 157] width 37 height 11
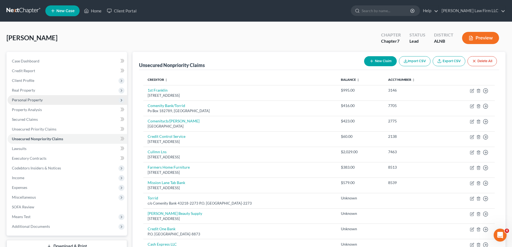
click at [38, 100] on span "Personal Property" at bounding box center [27, 99] width 31 height 5
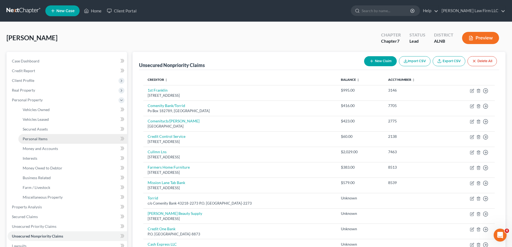
click at [43, 139] on span "Personal Items" at bounding box center [35, 138] width 25 height 5
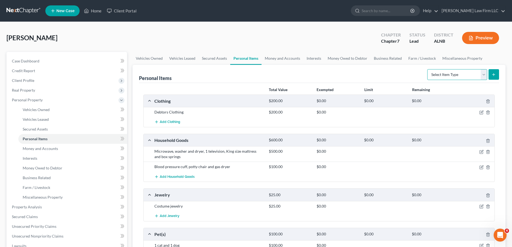
click at [482, 76] on select "Select Item Type Clothing Collectibles Of Value Electronics Firearms Household …" at bounding box center [457, 74] width 60 height 11
select select "household_goods"
click at [428, 69] on select "Select Item Type Clothing Collectibles Of Value Electronics Firearms Household …" at bounding box center [457, 74] width 60 height 11
click at [494, 75] on icon "submit" at bounding box center [493, 74] width 4 height 4
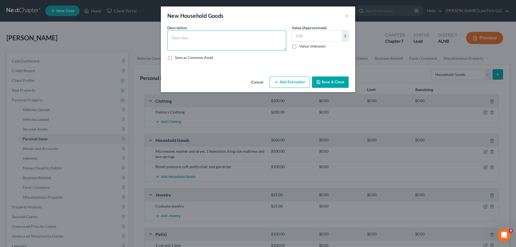
click at [185, 38] on textarea at bounding box center [226, 40] width 119 height 20
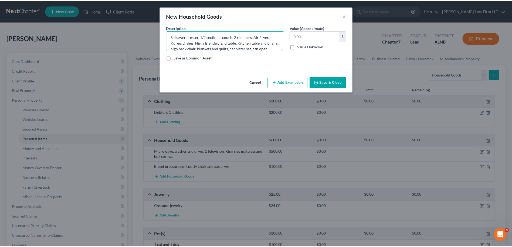
scroll to position [7, 0]
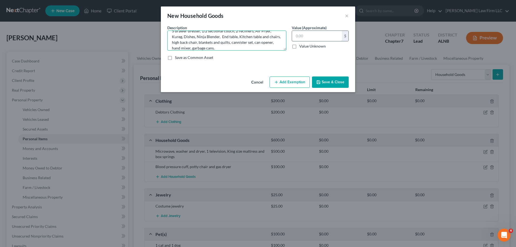
type textarea "5 drawer dresser, 1/2 sectional couch, 2 recliners, Air Fryer, Kureg, Dishes, N…"
click at [303, 40] on input "text" at bounding box center [317, 36] width 50 height 10
type input "350"
click at [330, 80] on button "Save & Close" at bounding box center [330, 81] width 37 height 11
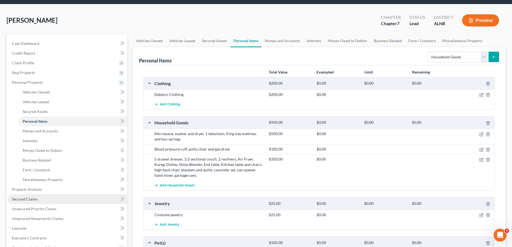
scroll to position [54, 0]
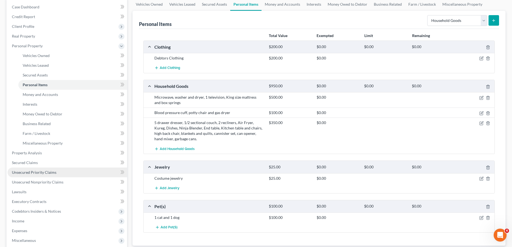
click at [40, 171] on span "Unsecured Priority Claims" at bounding box center [34, 172] width 45 height 5
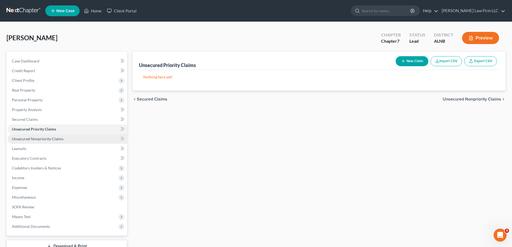
click at [47, 140] on span "Unsecured Nonpriority Claims" at bounding box center [38, 138] width 52 height 5
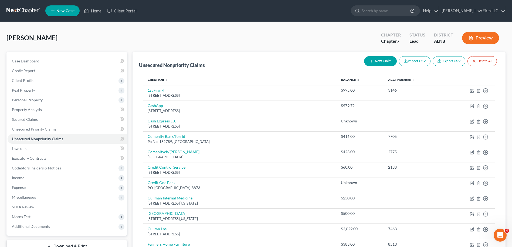
click at [380, 59] on button "New Claim" at bounding box center [380, 61] width 33 height 10
select select "0"
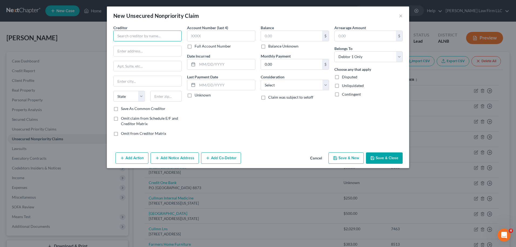
click at [147, 35] on input "text" at bounding box center [147, 35] width 68 height 11
type input "F"
type input "1st Franklin"
click at [136, 50] on input "text" at bounding box center [148, 51] width 68 height 10
type input "2015 [GEOGRAPHIC_DATA]"
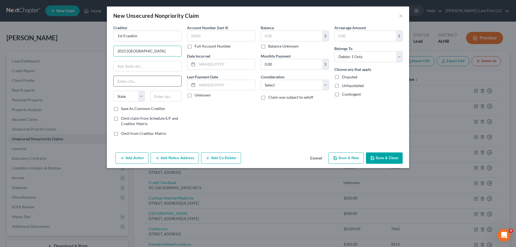
click at [130, 84] on input "text" at bounding box center [148, 81] width 68 height 10
type input "Cullman"
click at [111, 88] on div "Creditor * 1st Franklin 2015 [GEOGRAPHIC_DATA] [US_STATE] AK AR AZ CA CO CT DE …" at bounding box center [148, 82] width 74 height 115
click at [140, 97] on select "State [US_STATE] AK AR AZ CA CO CT DE DC [GEOGRAPHIC_DATA] [GEOGRAPHIC_DATA] GU…" at bounding box center [129, 96] width 32 height 11
select select "0"
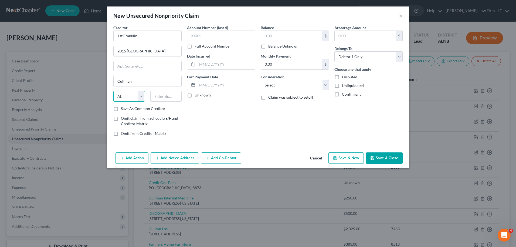
click at [113, 91] on select "State [US_STATE] AK AR AZ CA CO CT DE DC [GEOGRAPHIC_DATA] [GEOGRAPHIC_DATA] GU…" at bounding box center [129, 96] width 32 height 11
click at [162, 93] on input "text" at bounding box center [166, 96] width 32 height 11
type input "35055"
click at [282, 40] on input "text" at bounding box center [291, 36] width 61 height 10
type input "500"
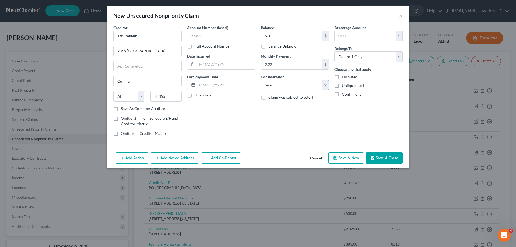
click at [326, 86] on select "Select Cable / Satellite Services Collection Agency Credit Card Debt Debt Couns…" at bounding box center [295, 85] width 68 height 11
select select "10"
click at [261, 80] on select "Select Cable / Satellite Services Collection Agency Credit Card Debt Debt Couns…" at bounding box center [295, 85] width 68 height 11
click at [388, 157] on button "Save & Close" at bounding box center [384, 157] width 37 height 11
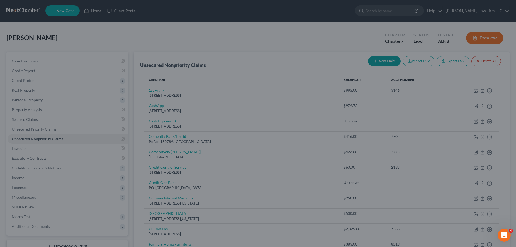
type input "500.00"
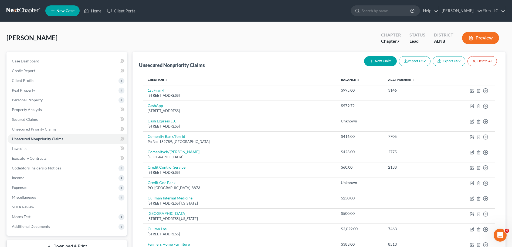
click at [384, 63] on button "New Claim" at bounding box center [380, 61] width 33 height 10
select select "0"
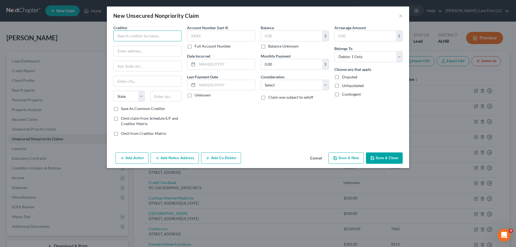
click at [135, 38] on input "text" at bounding box center [147, 35] width 68 height 11
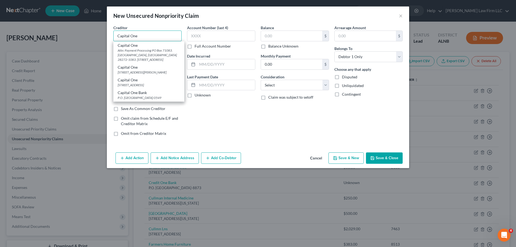
type input "Capital One"
click at [131, 48] on div "Attn: Payment Processing PO Box 71083. [GEOGRAPHIC_DATA], [GEOGRAPHIC_DATA] 282…" at bounding box center [149, 55] width 62 height 14
type input "Attn: Payment Processing PO Box 71083. [GEOGRAPHIC_DATA], [GEOGRAPHIC_DATA] 282…"
type input "PO Box 71083"
type input "Charlotte"
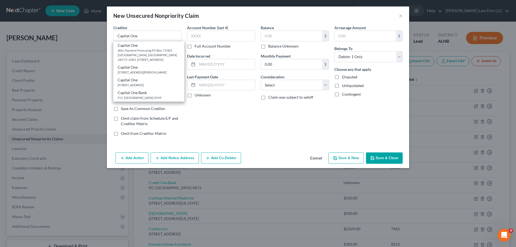
select select "28"
type input "28272"
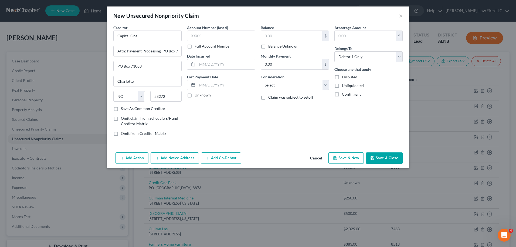
click at [268, 48] on label "Balance Unknown" at bounding box center [283, 45] width 30 height 5
click at [270, 47] on input "Balance Unknown" at bounding box center [272, 45] width 4 height 4
checkbox input "true"
type input "0.00"
click at [379, 154] on button "Save & Close" at bounding box center [384, 157] width 37 height 11
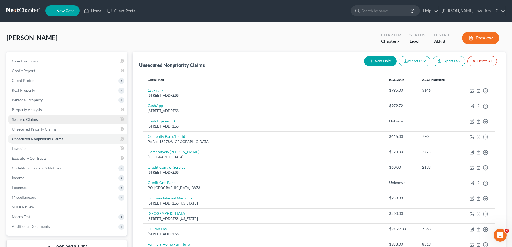
click at [36, 119] on span "Secured Claims" at bounding box center [25, 119] width 26 height 5
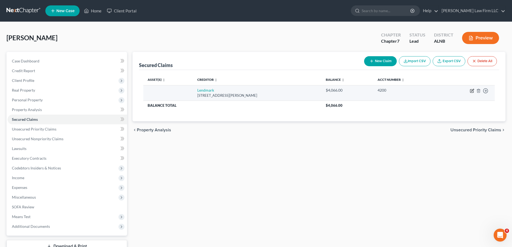
click at [471, 91] on icon "button" at bounding box center [472, 90] width 2 height 2
select select "10"
select select "0"
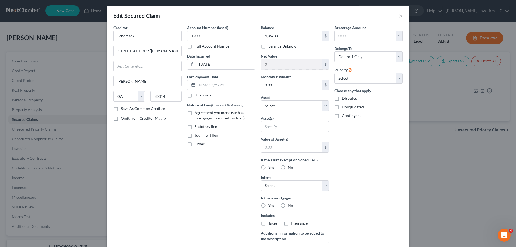
scroll to position [27, 0]
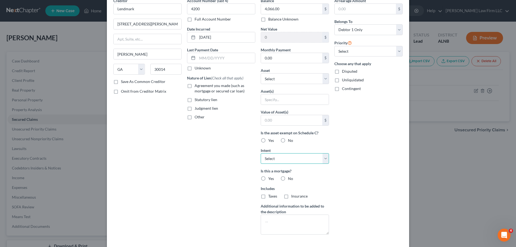
click at [324, 158] on select "Select Surrender Redeem Reaffirm Avoid Other" at bounding box center [295, 158] width 68 height 11
select select "0"
click at [261, 153] on select "Select Surrender Redeem Reaffirm Avoid Other" at bounding box center [295, 158] width 68 height 11
click at [288, 178] on label "No" at bounding box center [290, 178] width 5 height 5
click at [290, 178] on input "No" at bounding box center [292, 178] width 4 height 4
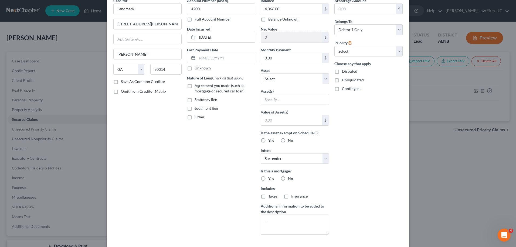
radio input "true"
click at [288, 196] on label "No" at bounding box center [290, 195] width 5 height 5
click at [290, 196] on input "No" at bounding box center [292, 195] width 4 height 4
radio input "true"
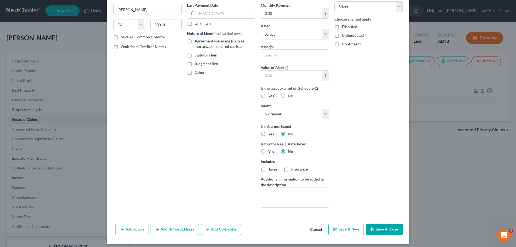
scroll to position [75, 0]
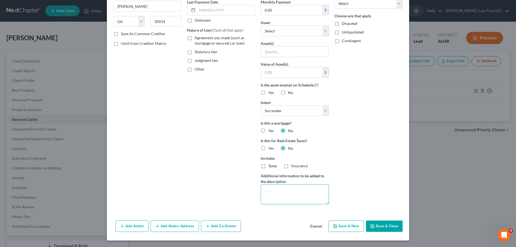
click at [279, 192] on textarea at bounding box center [295, 194] width 68 height 20
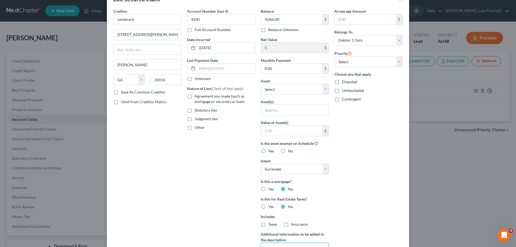
scroll to position [0, 0]
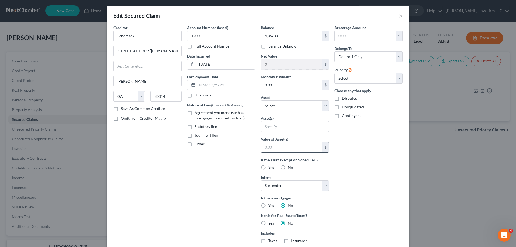
type textarea "Judgment lien on [DATE]"
click at [278, 149] on input "text" at bounding box center [291, 147] width 61 height 10
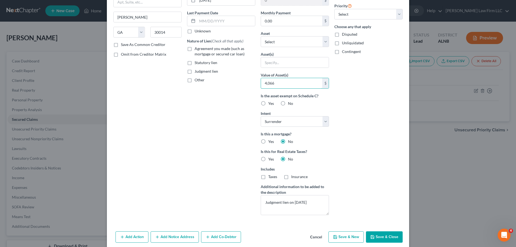
scroll to position [75, 0]
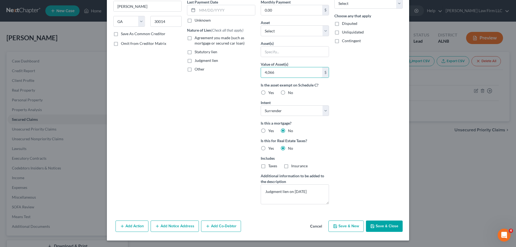
type input "4,066"
click at [381, 222] on button "Save & Close" at bounding box center [384, 225] width 37 height 11
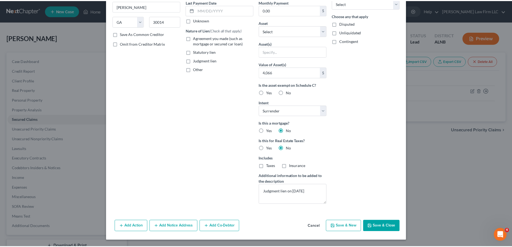
scroll to position [16, 0]
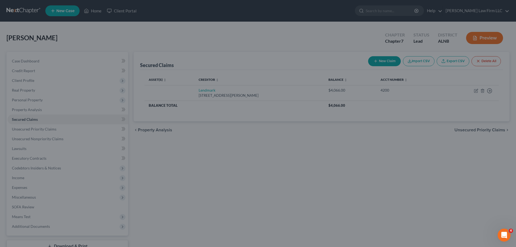
type input "4,066"
type input "0"
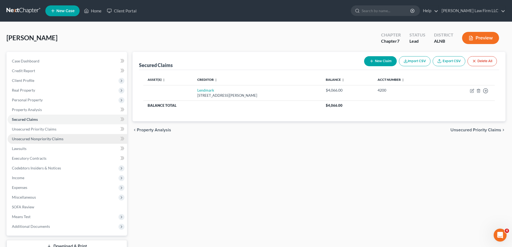
click at [40, 140] on span "Unsecured Nonpriority Claims" at bounding box center [38, 138] width 52 height 5
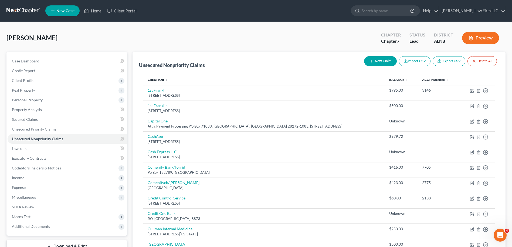
click at [381, 62] on button "New Claim" at bounding box center [380, 61] width 33 height 10
select select "0"
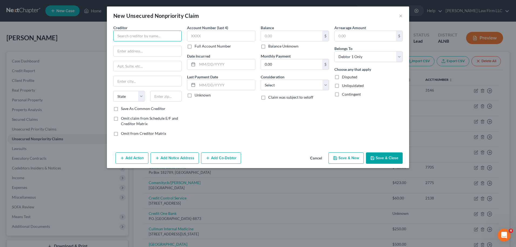
click at [133, 34] on input "text" at bounding box center [147, 35] width 68 height 11
click at [132, 49] on input "text" at bounding box center [148, 51] width 68 height 10
type input "Horizon Surgical"
click at [126, 64] on input "text" at bounding box center [148, 66] width 68 height 10
click at [146, 78] on input "text" at bounding box center [148, 81] width 68 height 10
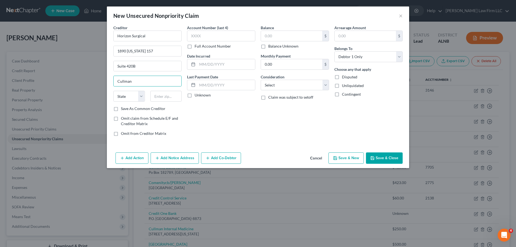
click at [110, 93] on div "Creditor * Horizon Surgical 1890 [US_STATE] 157 Suite 420B [GEOGRAPHIC_DATA] [U…" at bounding box center [258, 87] width 302 height 125
click at [140, 98] on select "State [US_STATE] AK AR AZ CA CO CT DE DC [GEOGRAPHIC_DATA] [GEOGRAPHIC_DATA] GU…" at bounding box center [129, 96] width 32 height 11
click at [113, 91] on select "State [US_STATE] AK AR AZ CA CO CT DE DC [GEOGRAPHIC_DATA] [GEOGRAPHIC_DATA] GU…" at bounding box center [129, 96] width 32 height 11
click at [163, 97] on input "text" at bounding box center [166, 96] width 32 height 11
click at [327, 83] on select "Select Cable / Satellite Services Collection Agency Credit Card Debt Debt Couns…" at bounding box center [295, 85] width 68 height 11
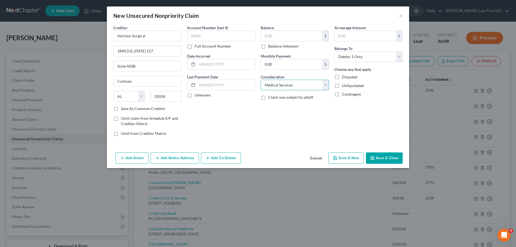
click at [261, 80] on select "Select Cable / Satellite Services Collection Agency Credit Card Debt Debt Couns…" at bounding box center [295, 85] width 68 height 11
click at [282, 34] on input "text" at bounding box center [291, 36] width 61 height 10
click at [389, 157] on button "Save & Close" at bounding box center [384, 157] width 37 height 11
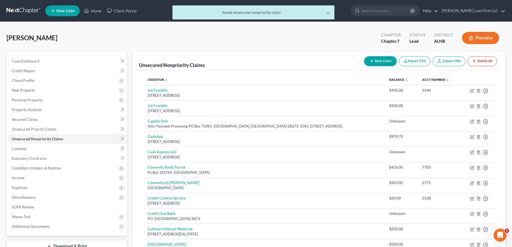
click at [377, 62] on button "New Claim" at bounding box center [380, 61] width 33 height 10
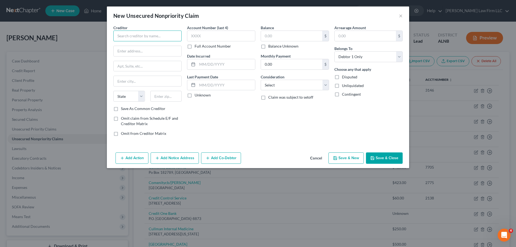
click at [161, 38] on input "text" at bounding box center [147, 35] width 68 height 11
click at [149, 54] on input "text" at bounding box center [148, 51] width 68 height 10
click at [144, 35] on input "advance cash" at bounding box center [147, 35] width 68 height 11
click at [130, 51] on input "text" at bounding box center [148, 51] width 68 height 10
click at [124, 80] on input "text" at bounding box center [148, 81] width 68 height 10
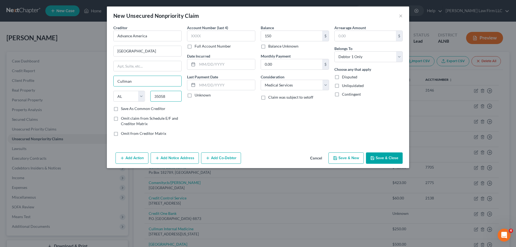
click at [170, 97] on input "35058" at bounding box center [166, 96] width 32 height 11
click at [311, 83] on select "Select Cable / Satellite Services Collection Agency Credit Card Debt Debt Couns…" at bounding box center [295, 85] width 68 height 11
click at [261, 80] on select "Select Cable / Satellite Services Collection Agency Credit Card Debt Debt Couns…" at bounding box center [295, 85] width 68 height 11
click at [383, 157] on button "Save & Close" at bounding box center [384, 157] width 37 height 11
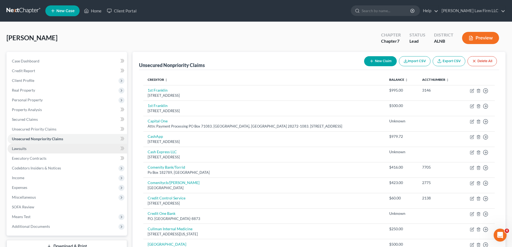
click at [27, 150] on link "Lawsuits" at bounding box center [68, 149] width 120 height 10
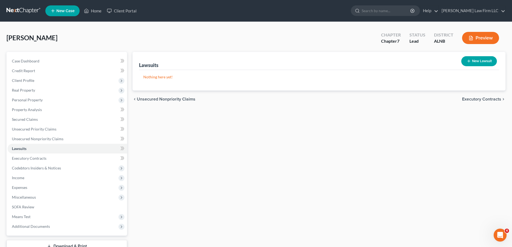
click at [472, 59] on button "New Lawsuit" at bounding box center [479, 61] width 36 height 10
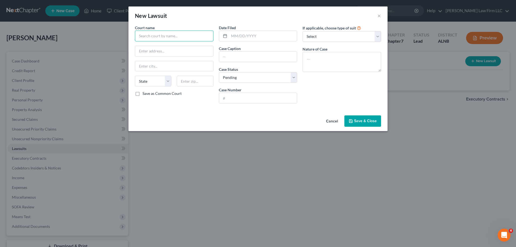
click at [159, 36] on input "text" at bounding box center [174, 35] width 79 height 11
click at [151, 50] on input "text" at bounding box center [174, 51] width 78 height 10
click at [240, 55] on input "text" at bounding box center [258, 57] width 78 height 10
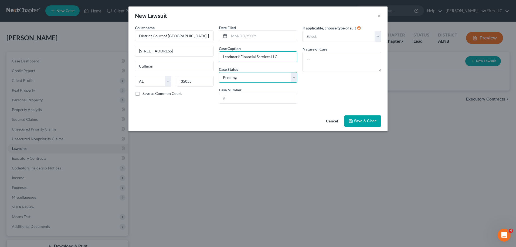
click at [293, 74] on select "Select Pending On Appeal Concluded" at bounding box center [258, 77] width 79 height 11
click at [219, 72] on select "Select Pending On Appeal Concluded" at bounding box center [258, 77] width 79 height 11
click at [247, 97] on input "text" at bounding box center [258, 98] width 78 height 10
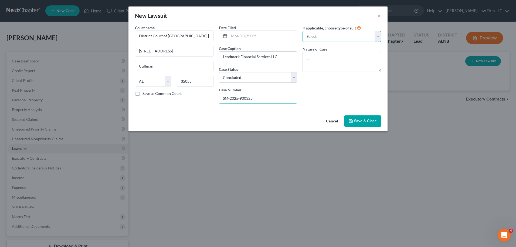
click at [320, 41] on select "Select Repossession Garnishment Foreclosure Attached, Seized, Or Levied Other" at bounding box center [341, 36] width 79 height 11
click at [302, 31] on select "Select Repossession Garnishment Foreclosure Attached, Seized, Or Levied Other" at bounding box center [341, 36] width 79 height 11
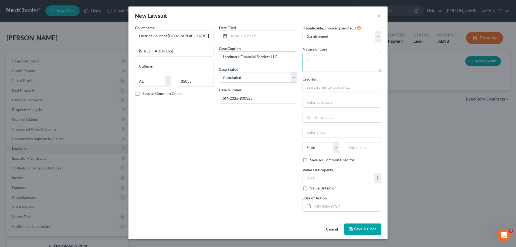
click at [311, 58] on textarea at bounding box center [341, 62] width 79 height 20
click at [314, 89] on input "text" at bounding box center [341, 87] width 79 height 11
click at [317, 102] on input "text" at bounding box center [342, 102] width 78 height 10
click at [331, 89] on input "Lendmark" at bounding box center [341, 87] width 79 height 11
click at [316, 101] on input "text" at bounding box center [342, 102] width 78 height 10
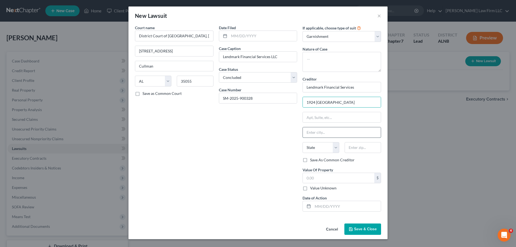
click at [315, 133] on input "text" at bounding box center [342, 132] width 78 height 10
click at [313, 145] on select "State [US_STATE] AK AR AZ CA CO CT DE DC [GEOGRAPHIC_DATA] [GEOGRAPHIC_DATA] GU…" at bounding box center [320, 147] width 36 height 11
click at [302, 142] on select "State [US_STATE] AK AR AZ CA CO CT DE DC [GEOGRAPHIC_DATA] [GEOGRAPHIC_DATA] GU…" at bounding box center [320, 147] width 36 height 11
click at [353, 146] on input "text" at bounding box center [363, 147] width 36 height 11
click at [323, 175] on input "text" at bounding box center [338, 178] width 71 height 10
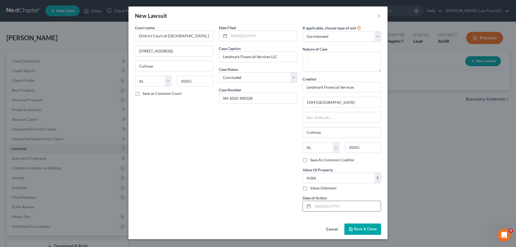
click at [329, 204] on input "text" at bounding box center [347, 206] width 68 height 10
click at [363, 228] on span "Save & Close" at bounding box center [365, 228] width 23 height 5
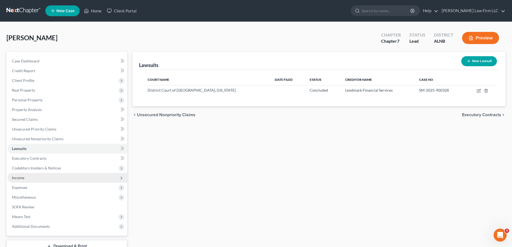
click at [34, 175] on span "Income" at bounding box center [68, 178] width 120 height 10
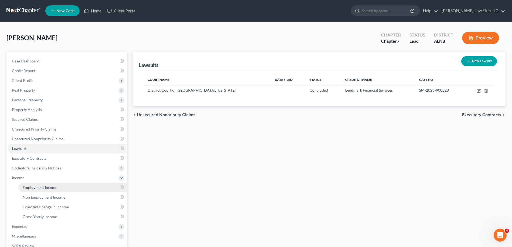
click at [41, 188] on span "Employment Income" at bounding box center [40, 187] width 35 height 5
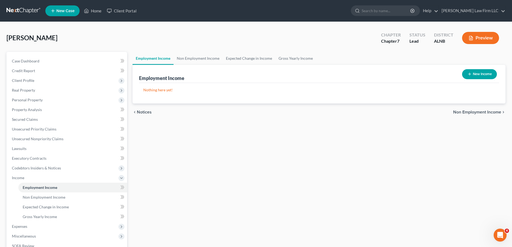
click at [479, 75] on button "New Income" at bounding box center [479, 74] width 35 height 10
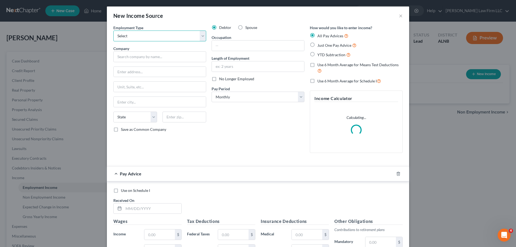
click at [201, 37] on select "Select Full or [DEMOGRAPHIC_DATA] Employment Self Employment" at bounding box center [159, 35] width 93 height 11
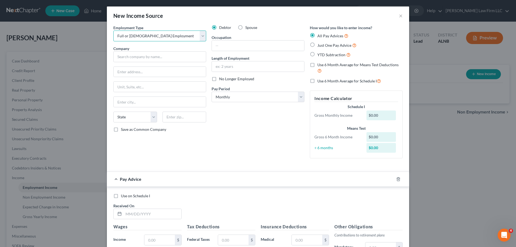
click at [113, 30] on select "Select Full or [DEMOGRAPHIC_DATA] Employment Self Employment" at bounding box center [159, 35] width 93 height 11
click at [150, 57] on input "text" at bounding box center [159, 56] width 93 height 11
click at [125, 71] on input "text" at bounding box center [160, 72] width 92 height 10
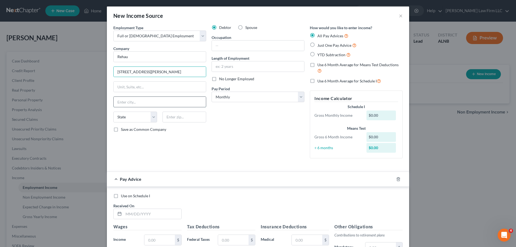
click at [123, 103] on input "text" at bounding box center [160, 102] width 92 height 10
click at [149, 117] on select "State [US_STATE] AK AR AZ CA CO CT DE DC [GEOGRAPHIC_DATA] [GEOGRAPHIC_DATA] GU…" at bounding box center [135, 116] width 44 height 11
click at [113, 111] on select "State [US_STATE] AK AR AZ CA CO CT DE DC [GEOGRAPHIC_DATA] [GEOGRAPHIC_DATA] GU…" at bounding box center [135, 116] width 44 height 11
click at [175, 115] on input "text" at bounding box center [184, 116] width 44 height 11
click at [248, 45] on input "text" at bounding box center [258, 45] width 92 height 10
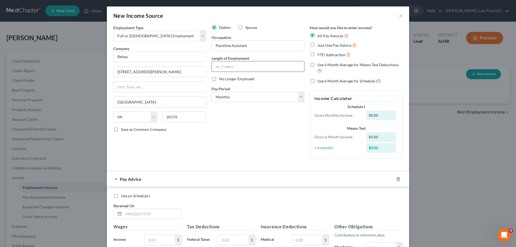
click at [235, 66] on input "text" at bounding box center [258, 66] width 92 height 10
click at [299, 98] on select "Select Monthly Twice Monthly Every Other Week Weekly" at bounding box center [258, 96] width 93 height 11
click at [212, 91] on select "Select Monthly Twice Monthly Every Other Week Weekly" at bounding box center [258, 96] width 93 height 11
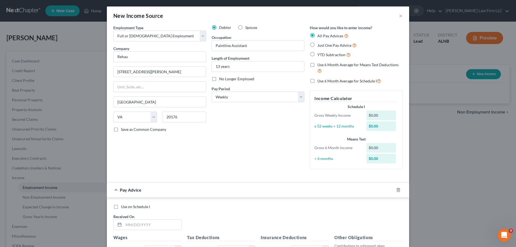
click at [317, 46] on label "Just One Pay Advice" at bounding box center [336, 45] width 39 height 6
click at [319, 46] on input "Just One Pay Advice" at bounding box center [321, 44] width 4 height 4
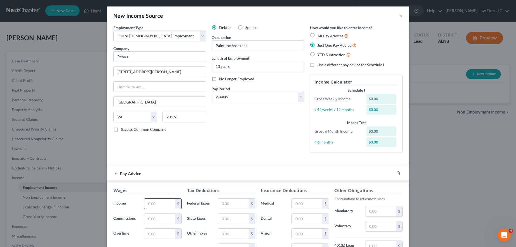
click at [158, 202] on input "text" at bounding box center [159, 203] width 30 height 10
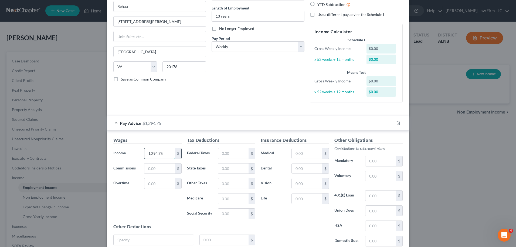
scroll to position [54, 0]
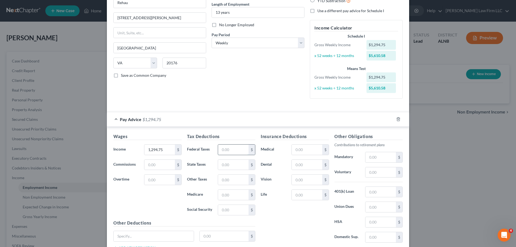
click at [228, 149] on input "text" at bounding box center [233, 149] width 30 height 10
click at [301, 149] on input "text" at bounding box center [307, 149] width 30 height 10
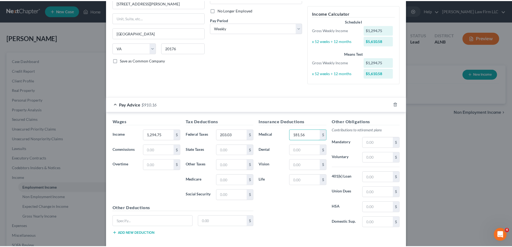
scroll to position [95, 0]
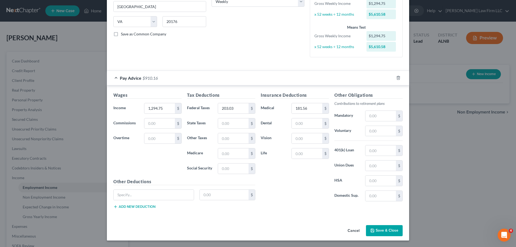
click at [384, 232] on button "Save & Close" at bounding box center [384, 230] width 37 height 11
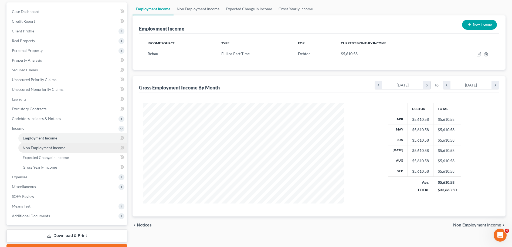
scroll to position [54, 0]
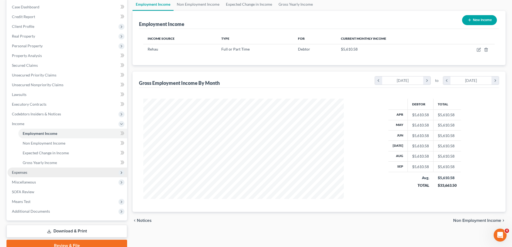
click at [30, 171] on span "Expenses" at bounding box center [68, 172] width 120 height 10
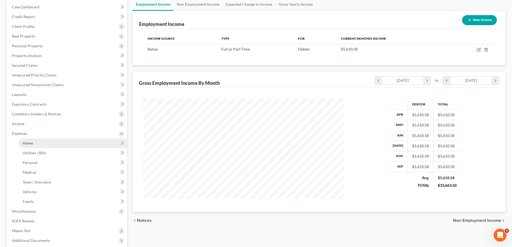
click at [34, 140] on link "Home" at bounding box center [72, 143] width 109 height 10
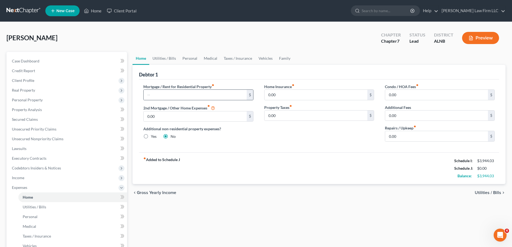
click at [248, 96] on div "$" at bounding box center [250, 95] width 6 height 10
click at [158, 97] on input "text" at bounding box center [195, 95] width 103 height 10
click at [282, 93] on input "0.00" at bounding box center [315, 95] width 103 height 10
click at [162, 59] on link "Utilities / Bills" at bounding box center [164, 58] width 30 height 13
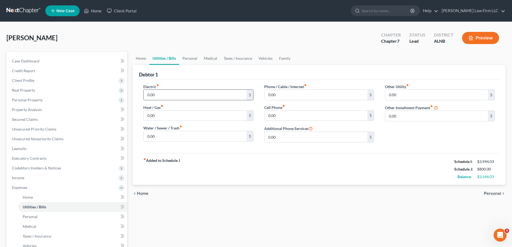
click at [170, 92] on input "0.00" at bounding box center [195, 95] width 103 height 10
click at [159, 137] on input "0.00" at bounding box center [195, 136] width 103 height 10
click at [273, 94] on input "0.00" at bounding box center [315, 95] width 103 height 10
click at [188, 60] on link "Personal" at bounding box center [189, 58] width 21 height 13
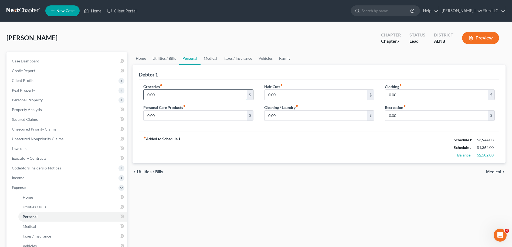
click at [185, 93] on input "0.00" at bounding box center [195, 95] width 103 height 10
click at [168, 113] on input "0.00" at bounding box center [195, 115] width 103 height 10
click at [261, 58] on link "Vehicles" at bounding box center [265, 58] width 21 height 13
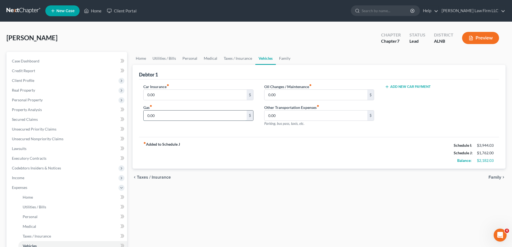
click at [192, 116] on input "0.00" at bounding box center [195, 115] width 103 height 10
click at [25, 82] on span "Client Profile" at bounding box center [23, 80] width 22 height 5
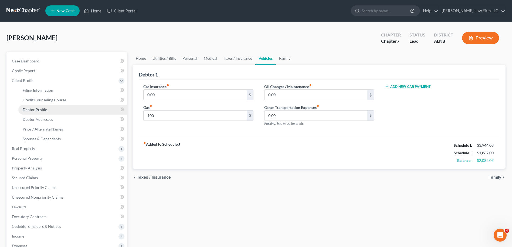
click at [38, 109] on span "Debtor Profile" at bounding box center [35, 109] width 24 height 5
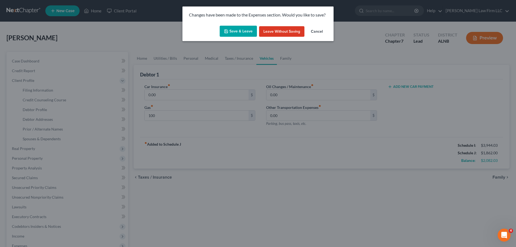
click at [235, 31] on button "Save & Leave" at bounding box center [238, 31] width 37 height 11
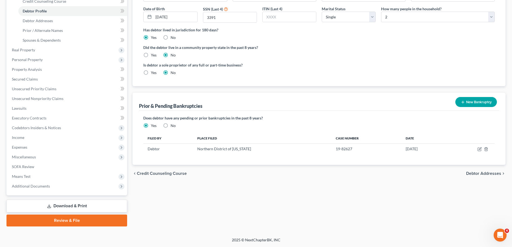
scroll to position [18, 0]
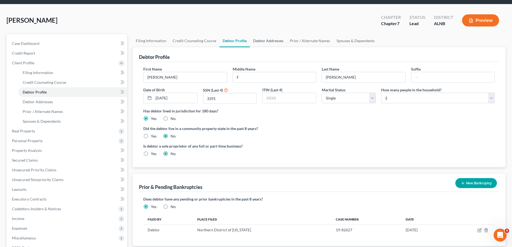
click at [267, 40] on link "Debtor Addresses" at bounding box center [268, 40] width 37 height 13
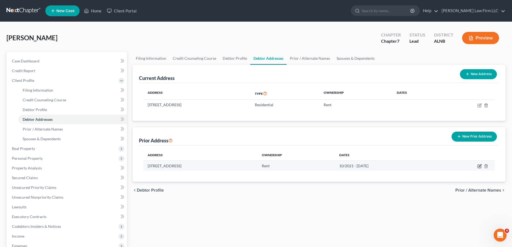
click at [479, 166] on icon "button" at bounding box center [479, 166] width 4 height 4
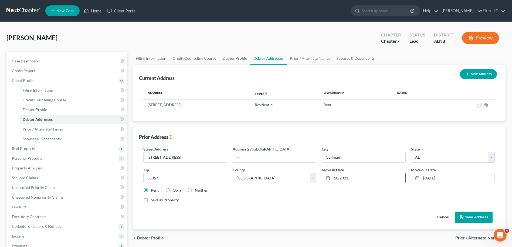
click at [364, 180] on input "10/2021" at bounding box center [368, 178] width 73 height 10
click at [441, 177] on input "[DATE]" at bounding box center [457, 178] width 73 height 10
click at [468, 216] on button "Save Address" at bounding box center [474, 216] width 38 height 11
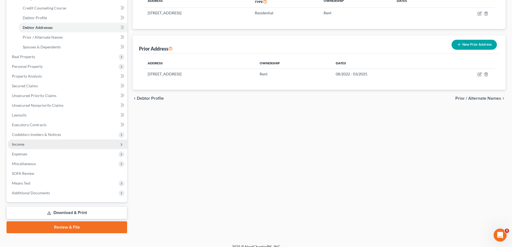
scroll to position [98, 0]
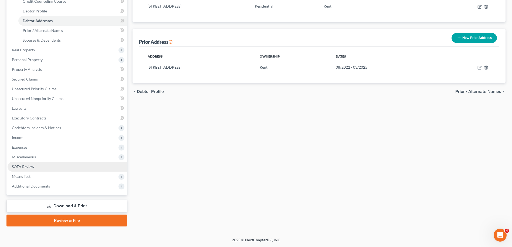
click at [36, 165] on link "SOFA Review" at bounding box center [68, 167] width 120 height 10
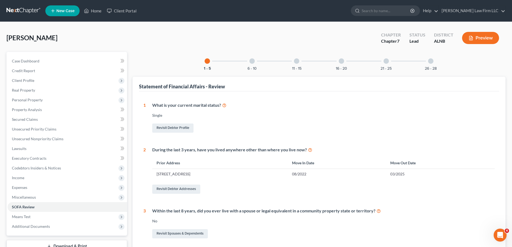
click at [386, 59] on div at bounding box center [385, 60] width 5 height 5
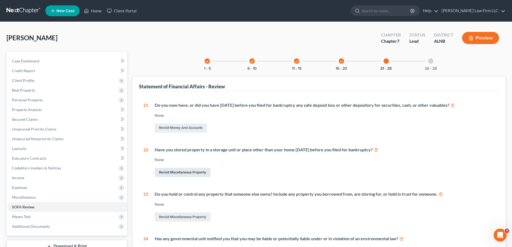
click at [175, 171] on link "Revisit Miscellaneous Property" at bounding box center [183, 172] width 56 height 9
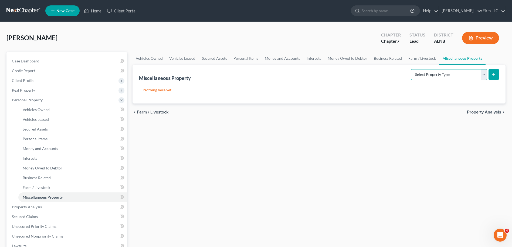
click at [483, 76] on select "Select Property Type Assigned for Creditor Benefit [DATE] Holding for Another N…" at bounding box center [449, 74] width 76 height 11
click at [411, 69] on select "Select Property Type Assigned for Creditor Benefit [DATE] Holding for Another N…" at bounding box center [449, 74] width 76 height 11
click at [493, 74] on icon "submit" at bounding box center [493, 74] width 4 height 4
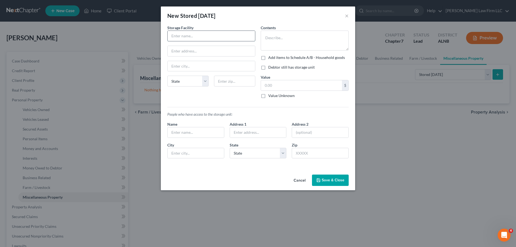
click at [197, 37] on input "text" at bounding box center [211, 36] width 87 height 10
click at [193, 50] on input "text" at bounding box center [211, 51] width 87 height 10
click at [185, 67] on input "text" at bounding box center [211, 66] width 87 height 10
click at [166, 98] on div "Storage Facility T & M Self Storage [GEOGRAPHIC_DATA] [GEOGRAPHIC_DATA][US_STAT…" at bounding box center [211, 64] width 93 height 78
click at [206, 83] on select "State [US_STATE] AK AR AZ CA CO CT DE DC [GEOGRAPHIC_DATA] [GEOGRAPHIC_DATA] GU…" at bounding box center [187, 81] width 41 height 11
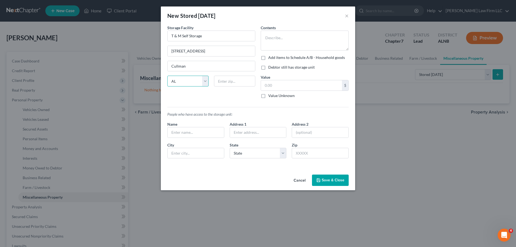
click at [167, 76] on select "State [US_STATE] AK AR AZ CA CO CT DE DC [GEOGRAPHIC_DATA] [GEOGRAPHIC_DATA] GU…" at bounding box center [187, 81] width 41 height 11
click at [230, 79] on input "text" at bounding box center [234, 81] width 41 height 11
drag, startPoint x: 306, startPoint y: 32, endPoint x: 307, endPoint y: 29, distance: 3.2
click at [307, 29] on div "Contents *" at bounding box center [305, 38] width 88 height 26
click at [268, 67] on label "Debtor still has storage unit" at bounding box center [291, 66] width 46 height 5
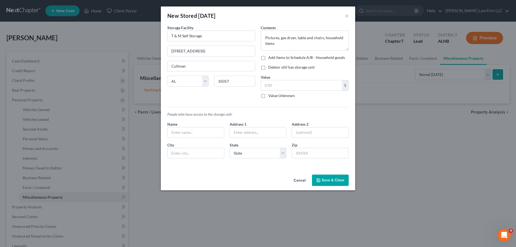
click at [270, 67] on input "Debtor still has storage unit" at bounding box center [272, 66] width 4 height 4
click at [274, 86] on input "text" at bounding box center [301, 85] width 81 height 10
click at [332, 179] on button "Save & Close" at bounding box center [330, 179] width 37 height 11
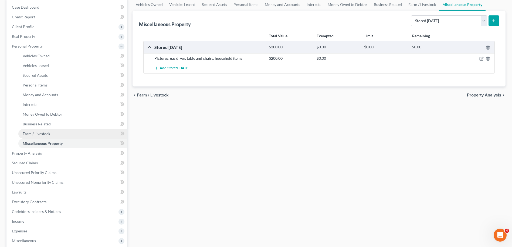
scroll to position [54, 0]
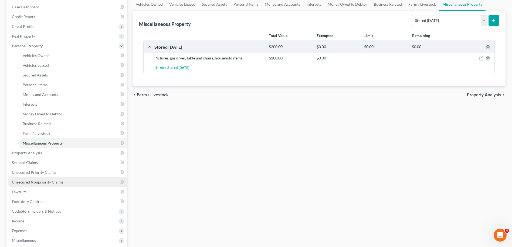
click at [46, 181] on span "Unsecured Nonpriority Claims" at bounding box center [38, 181] width 52 height 5
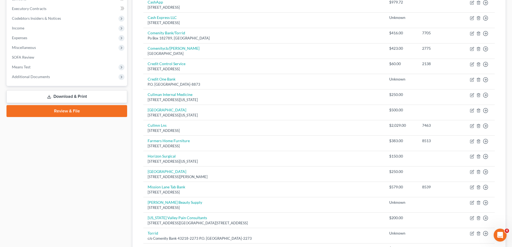
scroll to position [162, 0]
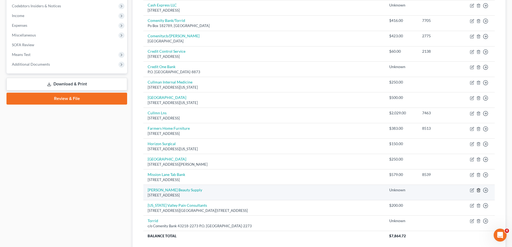
click at [477, 189] on icon "button" at bounding box center [478, 190] width 2 height 4
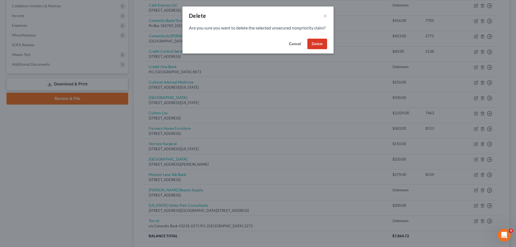
click at [322, 49] on button "Delete" at bounding box center [317, 44] width 20 height 11
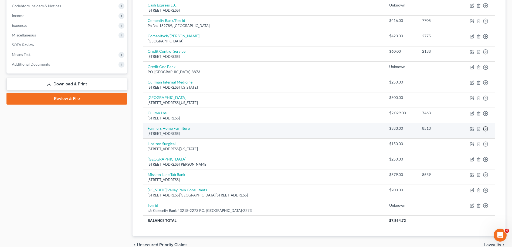
click at [486, 129] on polyline "button" at bounding box center [485, 129] width 1 height 2
click at [455, 132] on link "Move to D" at bounding box center [460, 132] width 45 height 9
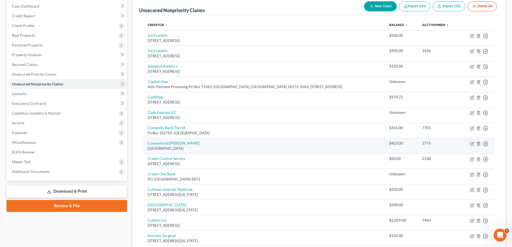
scroll to position [54, 0]
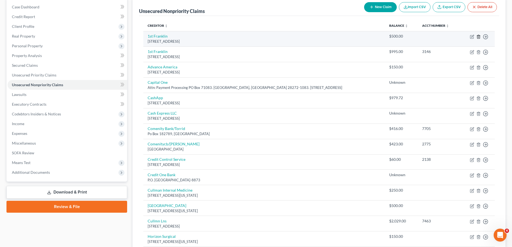
click at [479, 36] on icon "button" at bounding box center [478, 37] width 4 height 4
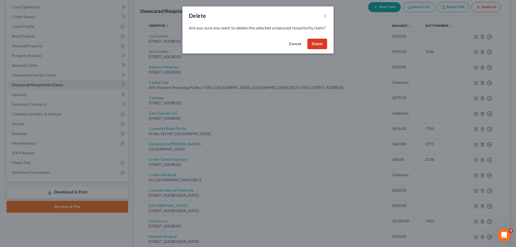
click at [318, 49] on button "Delete" at bounding box center [317, 44] width 20 height 11
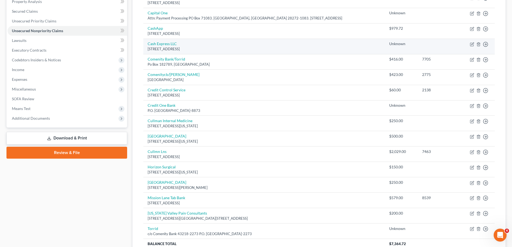
scroll to position [135, 0]
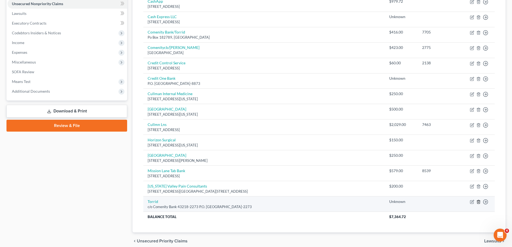
click at [479, 201] on icon "button" at bounding box center [478, 201] width 4 height 4
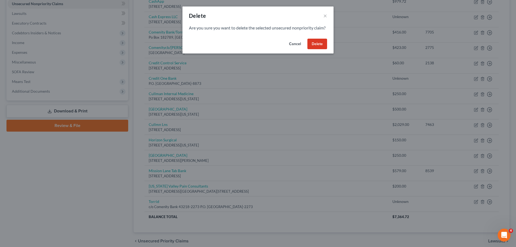
click at [317, 49] on button "Delete" at bounding box center [317, 44] width 20 height 11
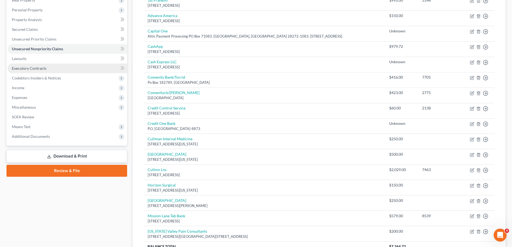
scroll to position [0, 0]
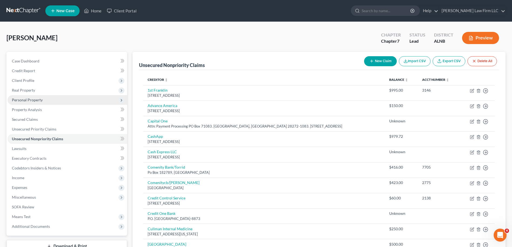
click at [53, 100] on span "Personal Property" at bounding box center [68, 100] width 120 height 10
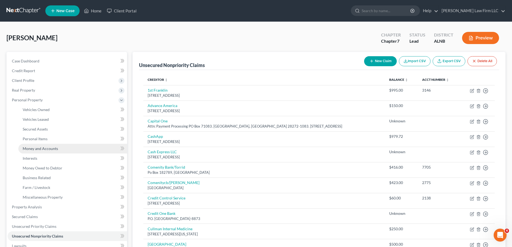
click at [49, 150] on span "Money and Accounts" at bounding box center [40, 148] width 35 height 5
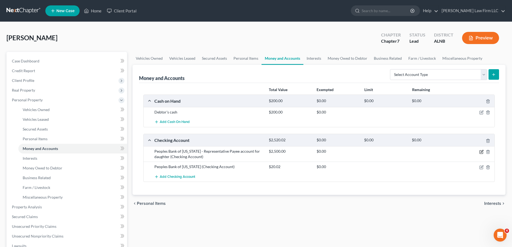
click at [482, 152] on icon "button" at bounding box center [481, 151] width 4 height 4
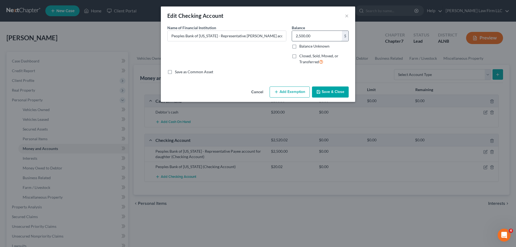
click at [315, 38] on input "2,500.00" at bounding box center [317, 36] width 50 height 10
click at [328, 93] on button "Save & Close" at bounding box center [330, 91] width 37 height 11
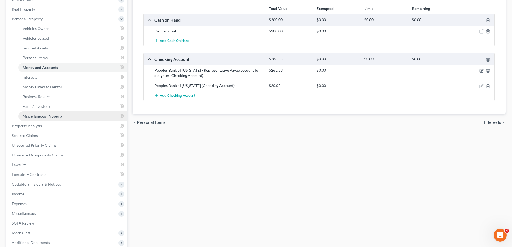
scroll to position [108, 0]
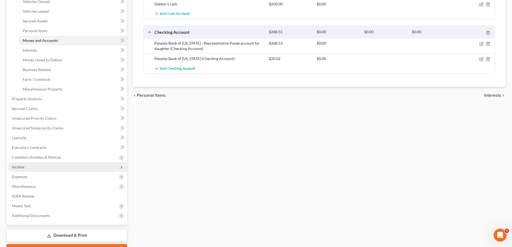
click at [25, 166] on span "Income" at bounding box center [68, 167] width 120 height 10
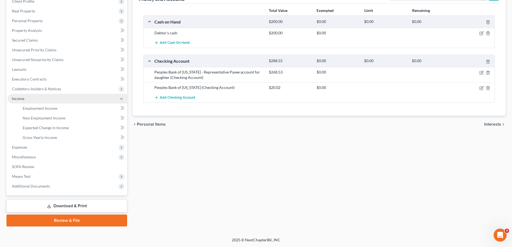
scroll to position [79, 0]
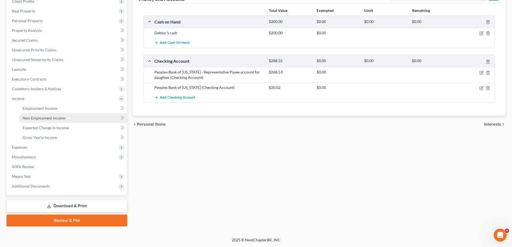
click at [64, 120] on span "Non Employment Income" at bounding box center [44, 117] width 43 height 5
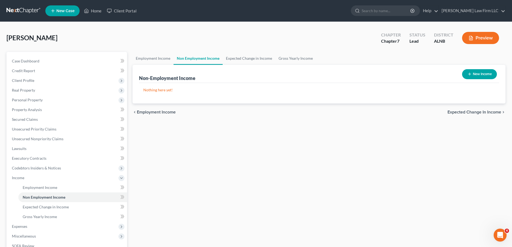
click at [470, 73] on icon "button" at bounding box center [469, 74] width 4 height 4
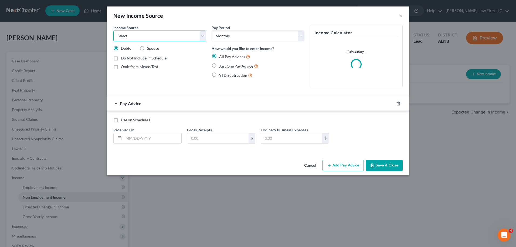
click at [203, 38] on select "Select Unemployment Disability (from employer) Pension Retirement Social Securi…" at bounding box center [159, 35] width 93 height 11
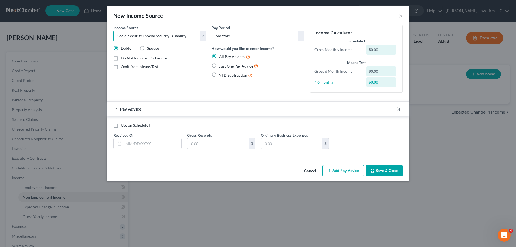
click at [113, 30] on select "Select Unemployment Disability (from employer) Pension Retirement Social Securi…" at bounding box center [159, 35] width 93 height 11
click at [146, 143] on input "text" at bounding box center [153, 143] width 58 height 10
click at [202, 146] on input "text" at bounding box center [217, 143] width 61 height 10
click at [385, 168] on button "Save & Close" at bounding box center [384, 170] width 37 height 11
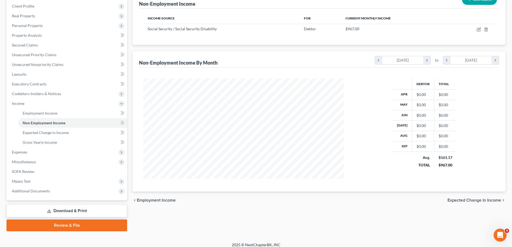
scroll to position [79, 0]
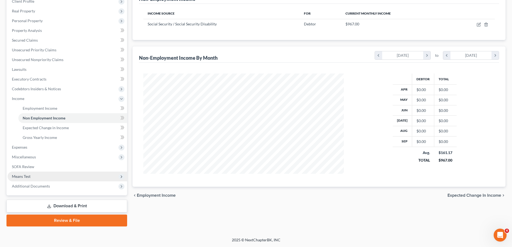
click at [32, 175] on span "Means Test" at bounding box center [68, 176] width 120 height 10
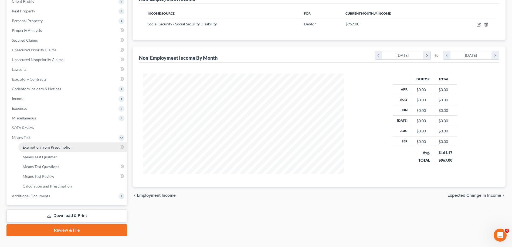
click at [51, 148] on span "Exemption from Presumption" at bounding box center [48, 147] width 50 height 5
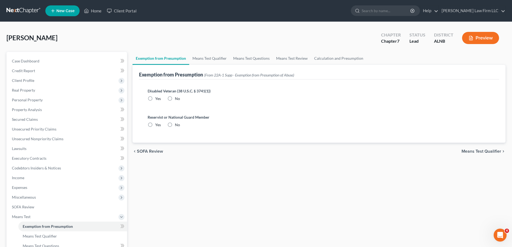
click at [175, 99] on label "No" at bounding box center [177, 98] width 5 height 5
click at [177, 99] on input "No" at bounding box center [179, 98] width 4 height 4
click at [175, 124] on label "No" at bounding box center [177, 124] width 5 height 5
click at [177, 124] on input "No" at bounding box center [179, 124] width 4 height 4
click at [470, 150] on span "Means Test Qualifier" at bounding box center [481, 151] width 40 height 4
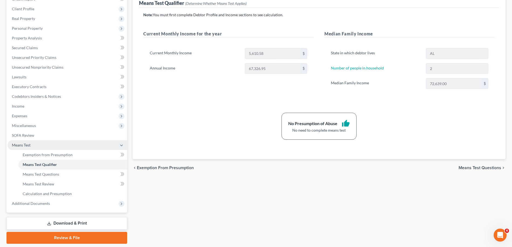
scroll to position [81, 0]
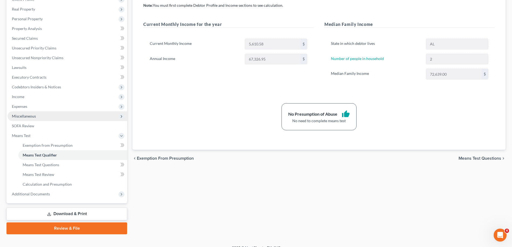
click at [54, 113] on span "Miscellaneous" at bounding box center [68, 116] width 120 height 10
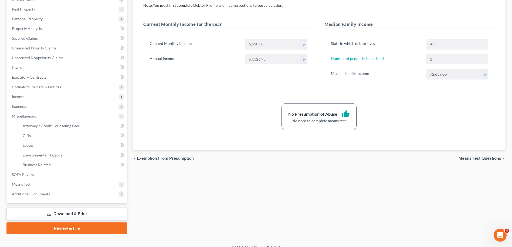
click at [73, 215] on link "Download & Print" at bounding box center [66, 213] width 121 height 13
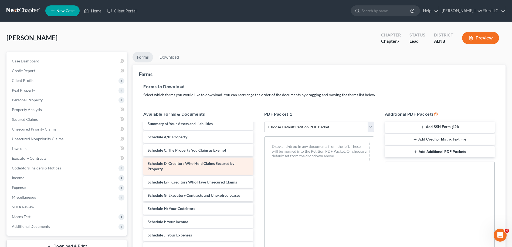
scroll to position [27, 0]
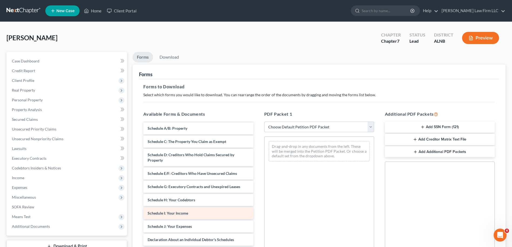
click at [184, 212] on span "Schedule I: Your Income" at bounding box center [168, 212] width 40 height 5
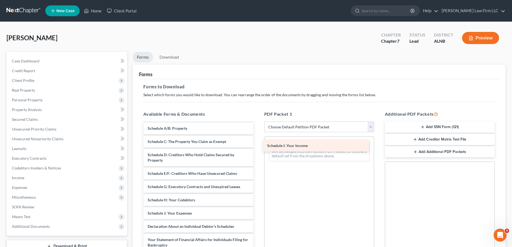
drag, startPoint x: 184, startPoint y: 212, endPoint x: 306, endPoint y: 146, distance: 138.7
click at [257, 145] on div "Schedule I: Your Income Voluntary Petition for Individuals Filing for Bankruptc…" at bounding box center [198, 221] width 118 height 250
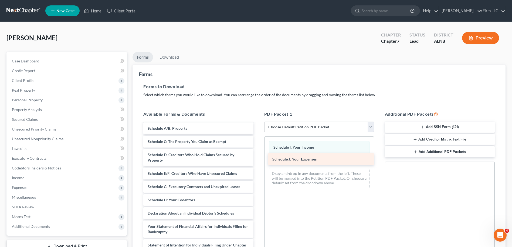
drag, startPoint x: 171, startPoint y: 212, endPoint x: 295, endPoint y: 158, distance: 135.8
click at [257, 158] on div "Schedule J: Your Expenses Voluntary Petition for Individuals Filing for Bankrup…" at bounding box center [198, 214] width 118 height 237
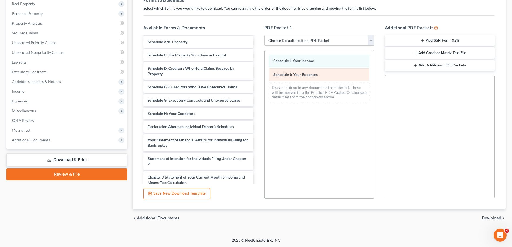
scroll to position [87, 0]
click at [494, 217] on span "Download" at bounding box center [491, 217] width 19 height 4
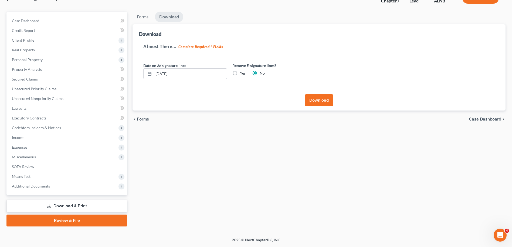
click at [313, 99] on button "Download" at bounding box center [319, 100] width 28 height 12
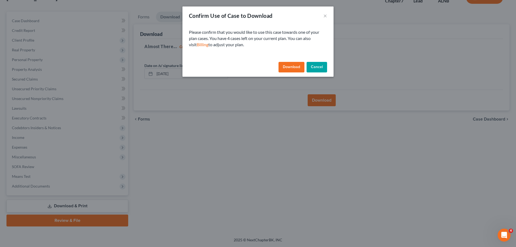
click at [292, 66] on button "Download" at bounding box center [291, 67] width 26 height 11
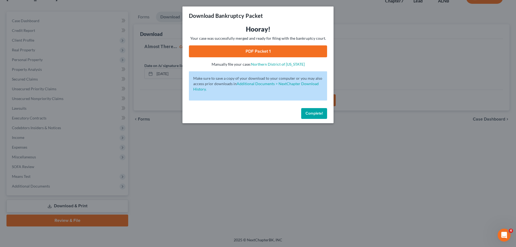
click at [257, 53] on link "PDF Packet 1" at bounding box center [258, 51] width 138 height 12
click at [311, 112] on span "Complete!" at bounding box center [313, 113] width 17 height 5
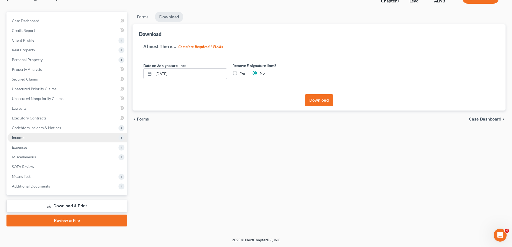
click at [20, 136] on span "Income" at bounding box center [18, 137] width 12 height 5
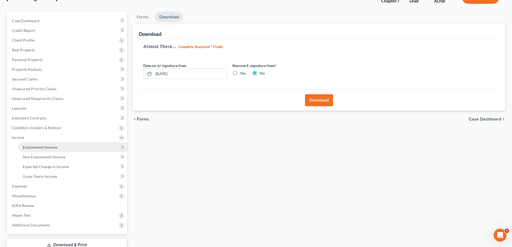
click at [29, 146] on span "Employment Income" at bounding box center [40, 147] width 35 height 5
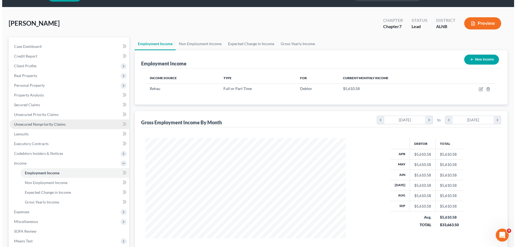
scroll to position [27, 0]
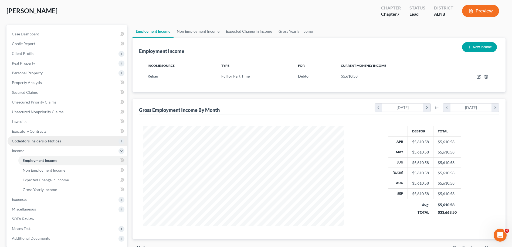
drag, startPoint x: 33, startPoint y: 139, endPoint x: 41, endPoint y: 139, distance: 7.3
click at [40, 139] on span "Codebtors Insiders & Notices" at bounding box center [36, 140] width 49 height 5
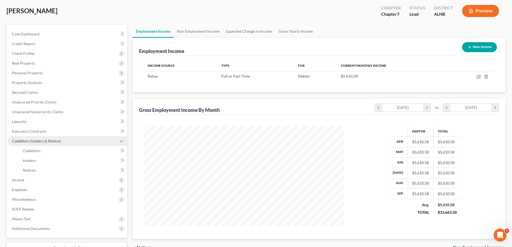
drag, startPoint x: 41, startPoint y: 139, endPoint x: 24, endPoint y: 144, distance: 17.5
click at [24, 144] on span "Codebtors Insiders & Notices" at bounding box center [68, 141] width 120 height 10
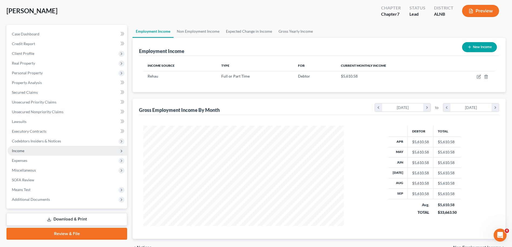
click at [37, 152] on span "Income" at bounding box center [68, 151] width 120 height 10
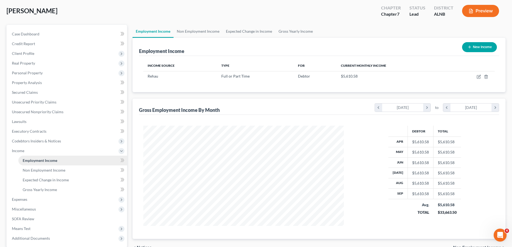
click at [52, 159] on span "Employment Income" at bounding box center [40, 160] width 35 height 5
click at [478, 77] on icon "button" at bounding box center [478, 76] width 4 height 4
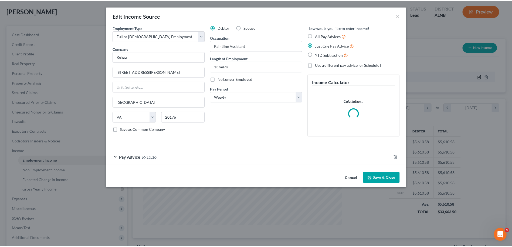
scroll to position [101, 213]
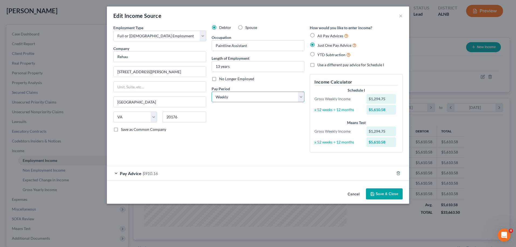
click at [301, 98] on select "Select Monthly Twice Monthly Every Other Week Weekly" at bounding box center [258, 96] width 93 height 11
click at [212, 91] on select "Select Monthly Twice Monthly Every Other Week Weekly" at bounding box center [258, 96] width 93 height 11
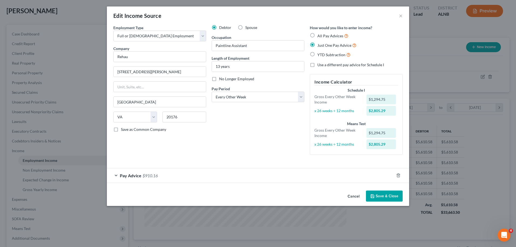
click at [382, 194] on button "Save & Close" at bounding box center [384, 195] width 37 height 11
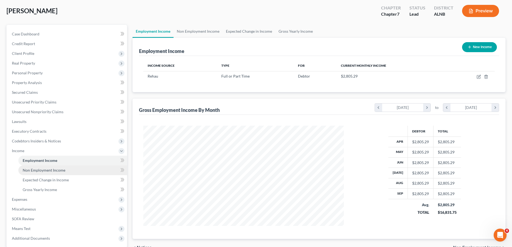
scroll to position [79, 0]
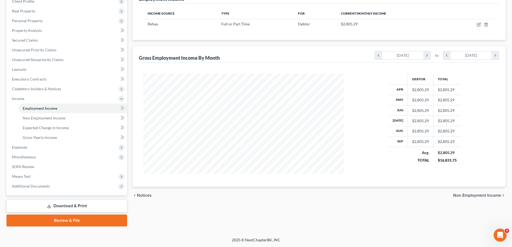
click at [84, 206] on link "Download & Print" at bounding box center [66, 205] width 121 height 13
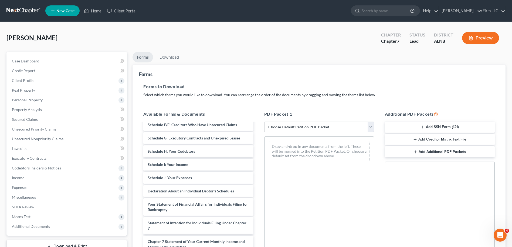
scroll to position [81, 0]
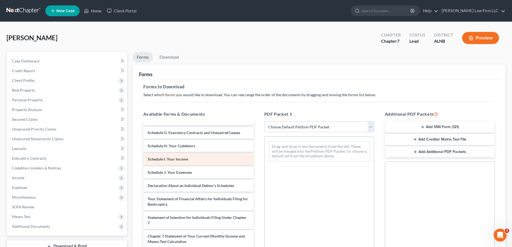
click at [190, 160] on div "Schedule I: Your Income" at bounding box center [198, 159] width 110 height 12
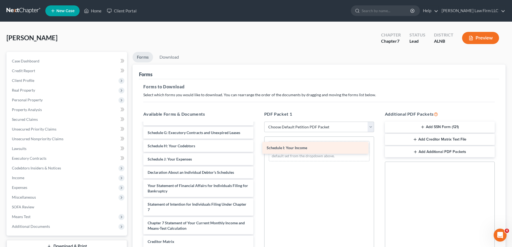
drag, startPoint x: 190, startPoint y: 160, endPoint x: 309, endPoint y: 149, distance: 119.8
click at [257, 149] on div "Schedule I: Your Income Voluntary Petition for Individuals Filing for Bankruptc…" at bounding box center [198, 167] width 118 height 250
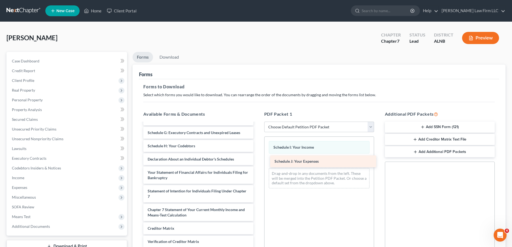
drag, startPoint x: 182, startPoint y: 160, endPoint x: 305, endPoint y: 162, distance: 123.0
click at [257, 162] on div "Schedule J: Your Expenses Voluntary Petition for Individuals Filing for Bankrup…" at bounding box center [198, 160] width 118 height 237
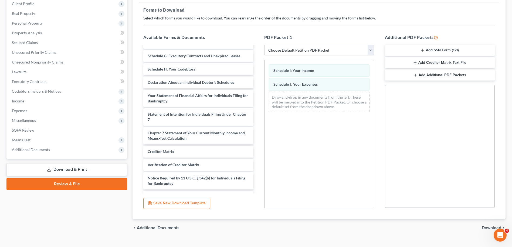
scroll to position [87, 0]
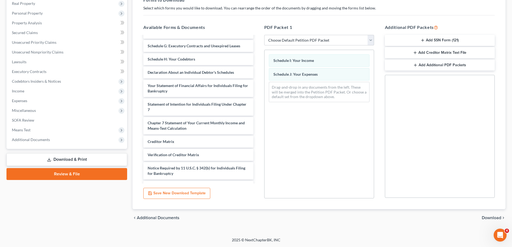
click at [491, 216] on span "Download" at bounding box center [491, 217] width 19 height 4
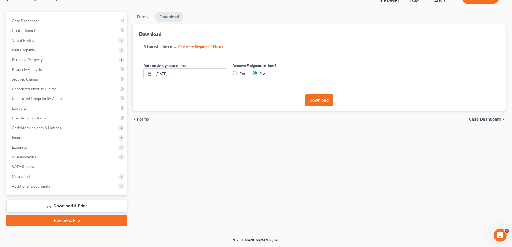
click at [322, 101] on button "Download" at bounding box center [319, 100] width 28 height 12
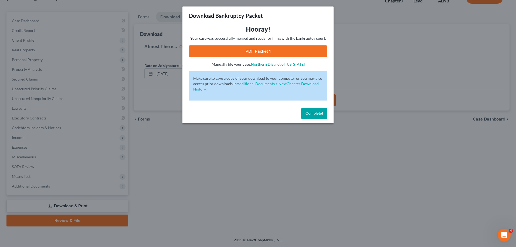
click at [255, 52] on link "PDF Packet 1" at bounding box center [258, 51] width 138 height 12
click at [316, 111] on span "Complete!" at bounding box center [313, 113] width 17 height 5
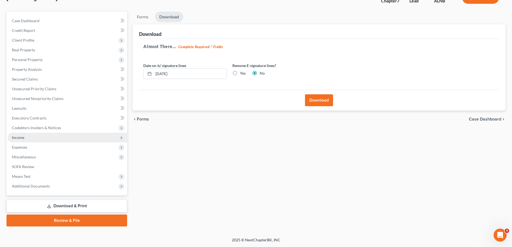
click at [31, 138] on span "Income" at bounding box center [68, 137] width 120 height 10
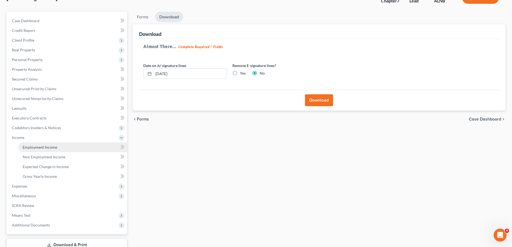
click at [37, 145] on span "Employment Income" at bounding box center [40, 147] width 35 height 5
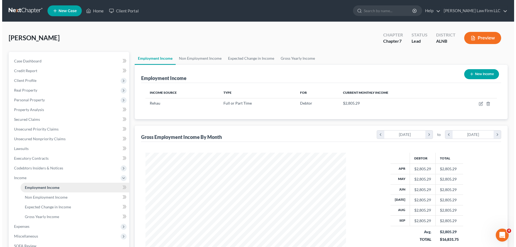
scroll to position [100, 211]
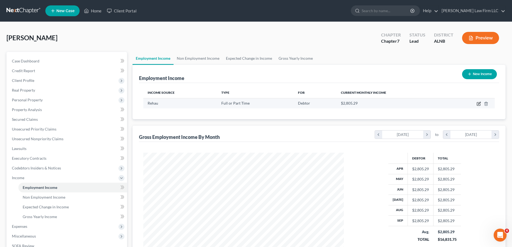
click at [478, 103] on icon "button" at bounding box center [478, 103] width 4 height 4
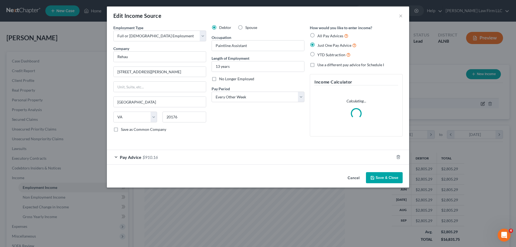
scroll to position [101, 213]
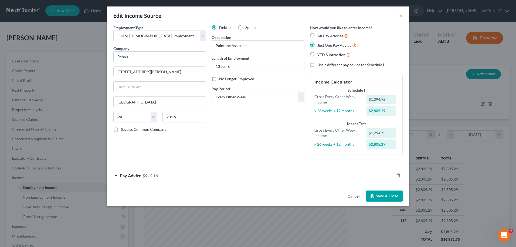
click at [137, 175] on span "Pay Advice" at bounding box center [131, 175] width 22 height 5
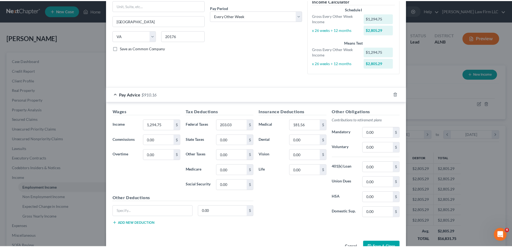
scroll to position [97, 0]
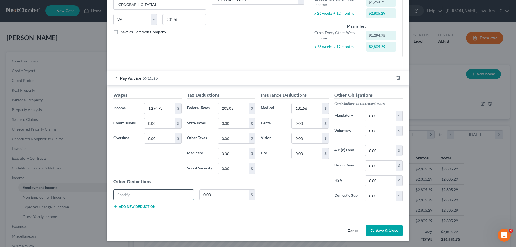
click at [136, 193] on input "text" at bounding box center [154, 194] width 80 height 10
click at [215, 195] on input "0.00" at bounding box center [224, 194] width 49 height 10
click at [375, 230] on button "Save & Close" at bounding box center [384, 230] width 37 height 11
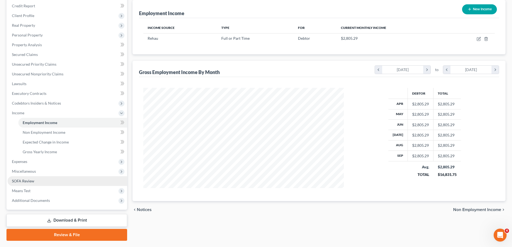
scroll to position [79, 0]
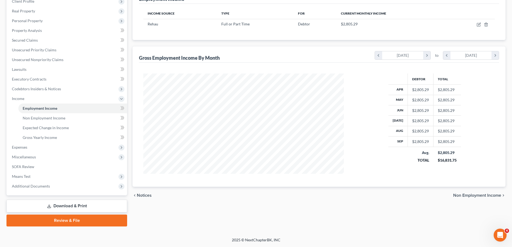
click at [77, 206] on link "Download & Print" at bounding box center [66, 205] width 121 height 13
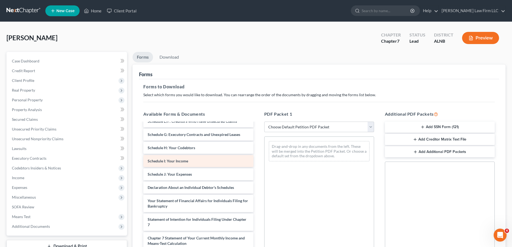
scroll to position [81, 0]
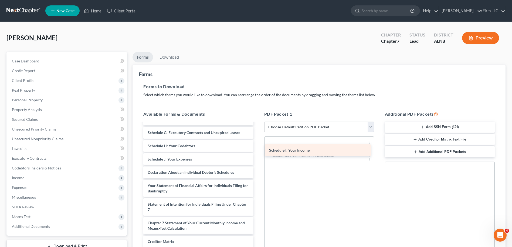
drag, startPoint x: 188, startPoint y: 159, endPoint x: 310, endPoint y: 150, distance: 121.7
click at [257, 150] on div "Schedule I: Your Income Voluntary Petition for Individuals Filing for Bankruptc…" at bounding box center [198, 167] width 118 height 250
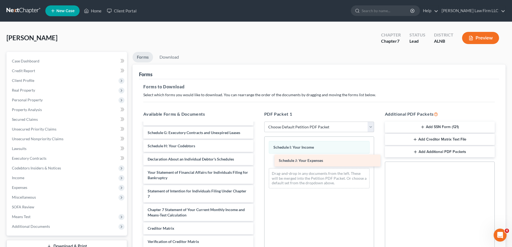
drag, startPoint x: 190, startPoint y: 162, endPoint x: 318, endPoint y: 163, distance: 127.6
click at [257, 164] on div "Schedule J: Your Expenses Voluntary Petition for Individuals Filing for Bankrup…" at bounding box center [198, 160] width 118 height 237
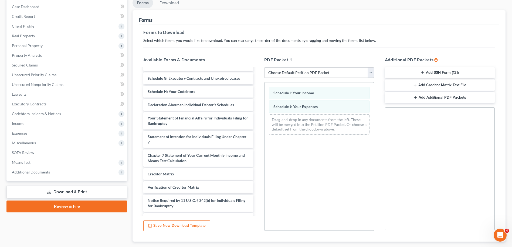
scroll to position [87, 0]
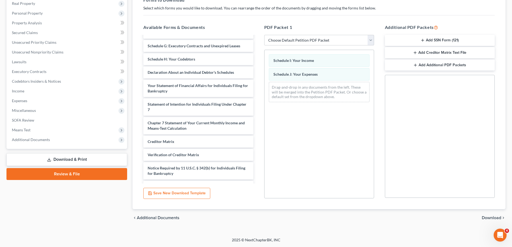
click at [489, 217] on span "Download" at bounding box center [491, 217] width 19 height 4
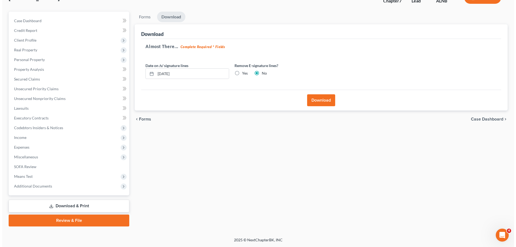
scroll to position [40, 0]
click at [318, 102] on button "Download" at bounding box center [319, 100] width 28 height 12
